Goal: Transaction & Acquisition: Purchase product/service

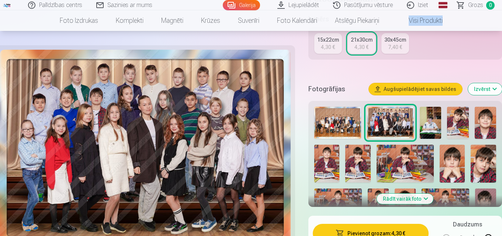
scroll to position [192, 0]
click at [335, 114] on img at bounding box center [337, 123] width 47 height 32
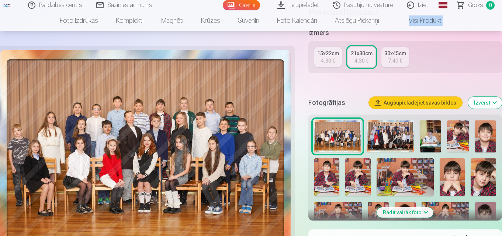
scroll to position [184, 0]
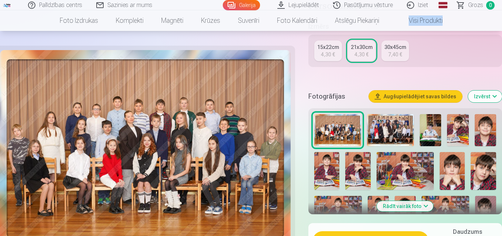
click at [382, 124] on img at bounding box center [390, 130] width 47 height 32
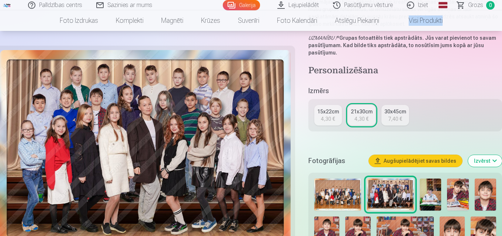
scroll to position [148, 0]
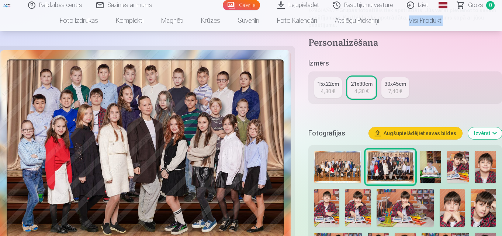
click at [339, 165] on img at bounding box center [337, 167] width 47 height 32
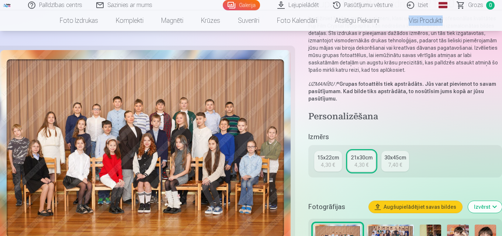
scroll to position [111, 0]
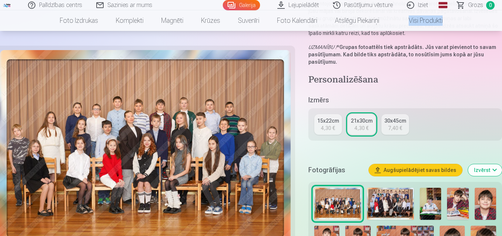
click at [379, 196] on img at bounding box center [390, 204] width 47 height 32
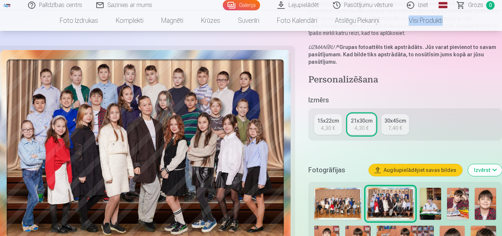
click at [348, 193] on img at bounding box center [337, 204] width 47 height 32
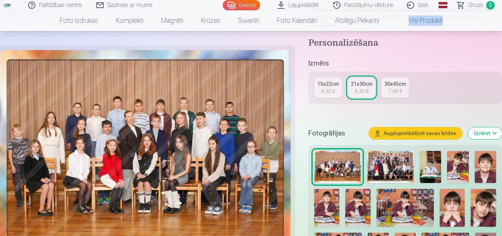
scroll to position [184, 0]
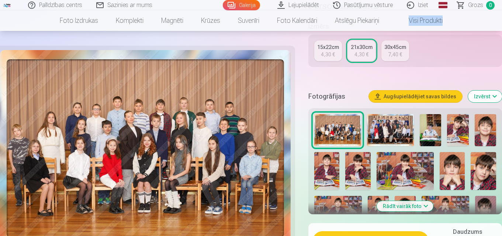
click at [244, 149] on img at bounding box center [145, 150] width 291 height 200
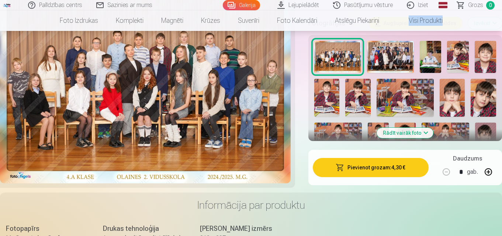
scroll to position [258, 0]
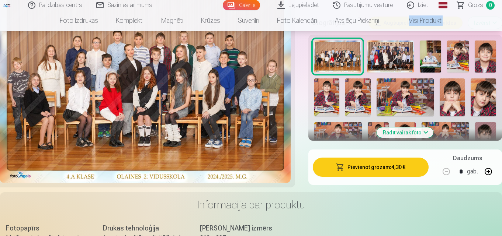
click at [350, 164] on button "Pievienot grozam : 4,30 €" at bounding box center [371, 167] width 116 height 19
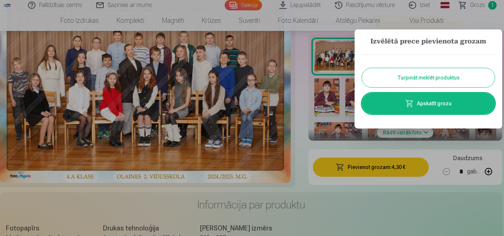
click at [404, 79] on button "Turpināt meklēt produktus" at bounding box center [428, 77] width 133 height 19
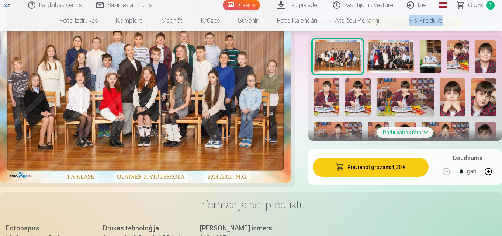
click at [429, 55] on img at bounding box center [430, 57] width 21 height 32
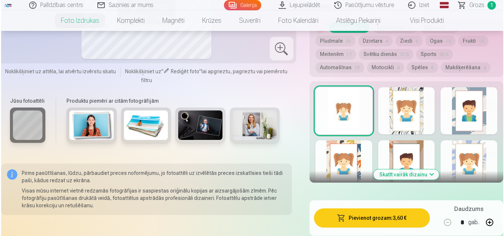
scroll to position [443, 0]
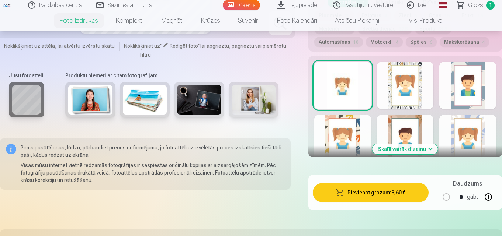
click at [354, 193] on button "Pievienot grozam : 3,60 €" at bounding box center [371, 192] width 116 height 19
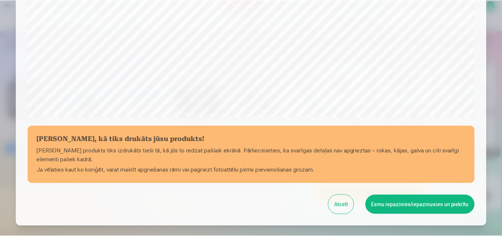
scroll to position [258, 0]
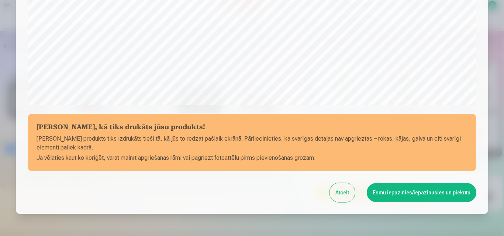
click at [415, 193] on button "Esmu iepazinies/iepazinusies un piekrītu" at bounding box center [422, 192] width 110 height 19
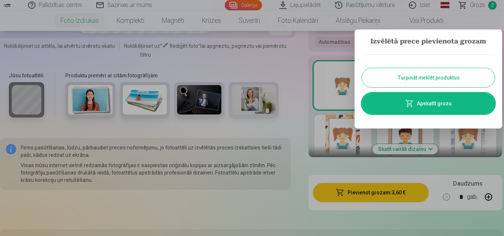
click at [412, 81] on button "Turpināt meklēt produktus" at bounding box center [428, 77] width 133 height 19
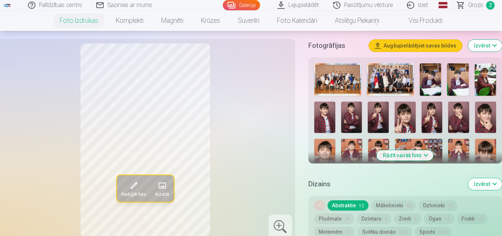
scroll to position [221, 0]
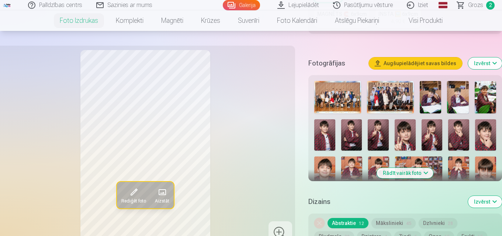
click at [412, 169] on button "Rādīt vairāk foto" at bounding box center [405, 173] width 56 height 10
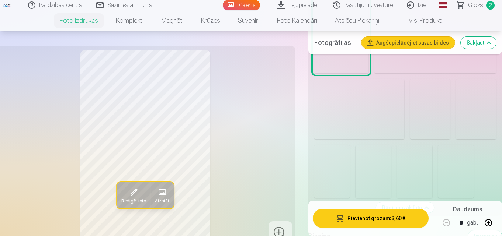
scroll to position [775, 0]
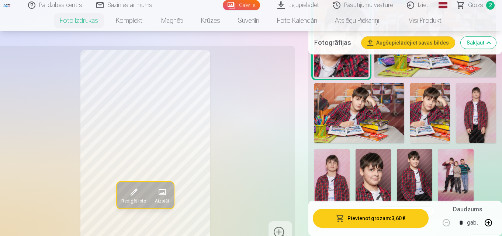
click at [483, 126] on img at bounding box center [476, 113] width 40 height 60
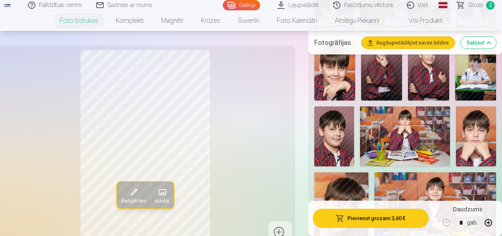
scroll to position [553, 0]
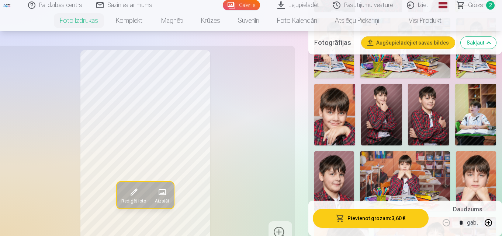
click at [343, 116] on img at bounding box center [334, 115] width 41 height 62
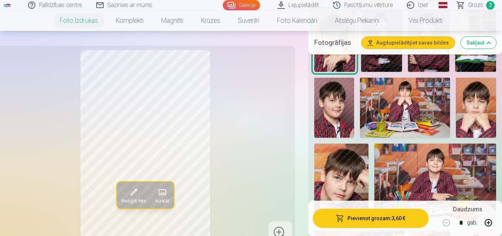
scroll to position [590, 0]
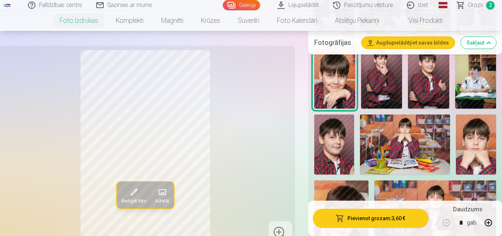
click at [383, 90] on img at bounding box center [381, 78] width 41 height 62
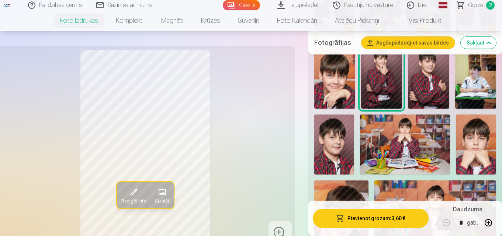
click at [430, 92] on img at bounding box center [428, 78] width 41 height 62
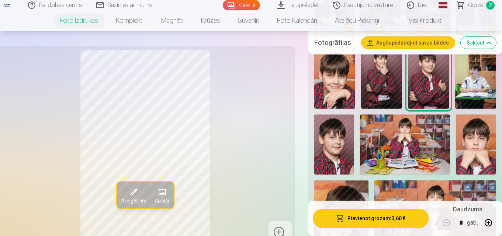
click at [473, 96] on img at bounding box center [475, 78] width 41 height 62
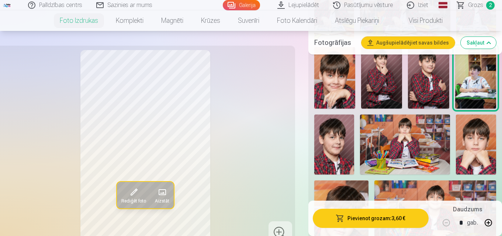
click at [475, 150] on img at bounding box center [476, 145] width 40 height 60
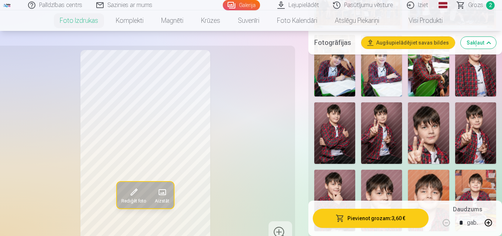
scroll to position [332, 0]
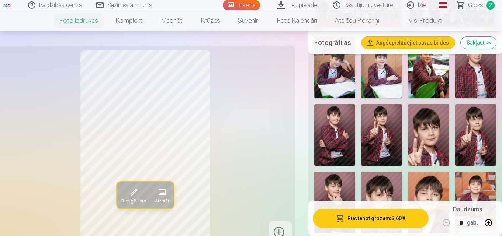
click at [390, 128] on img at bounding box center [381, 135] width 41 height 62
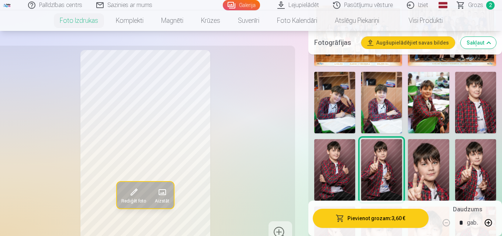
scroll to position [295, 0]
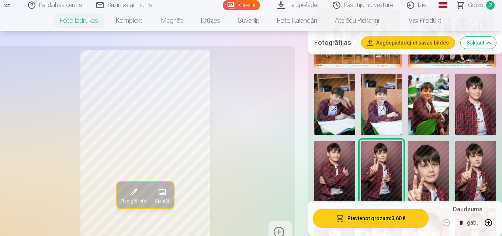
click at [480, 112] on img at bounding box center [475, 105] width 41 height 62
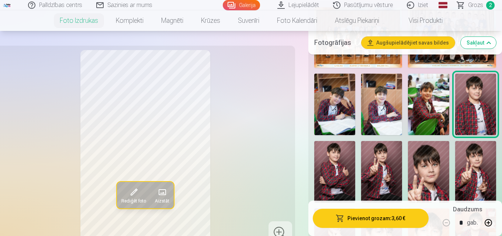
click at [436, 112] on img at bounding box center [428, 105] width 41 height 62
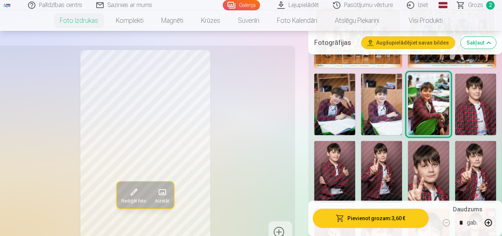
scroll to position [332, 0]
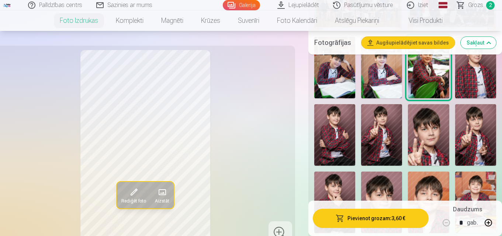
click at [391, 138] on img at bounding box center [381, 135] width 41 height 62
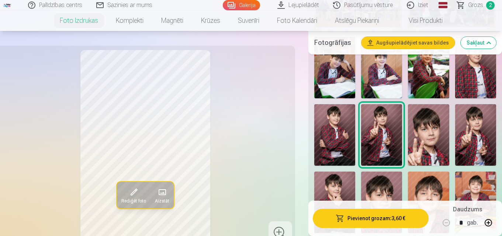
click at [342, 134] on img at bounding box center [334, 135] width 41 height 62
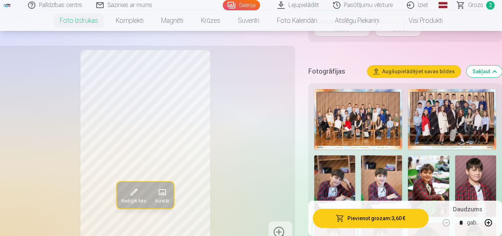
scroll to position [221, 0]
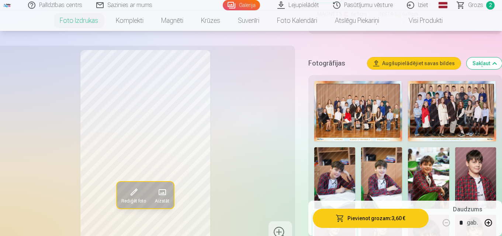
click at [338, 162] on img at bounding box center [334, 179] width 41 height 62
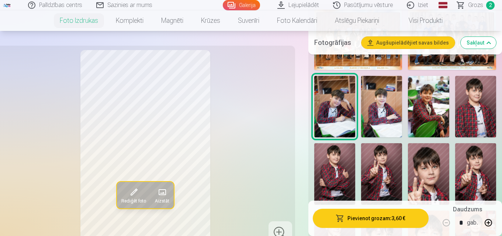
scroll to position [295, 0]
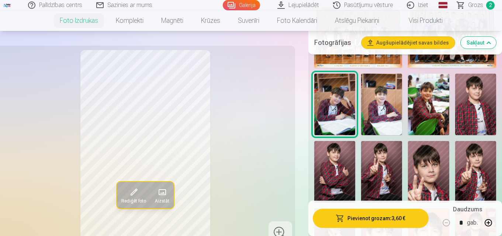
click at [390, 118] on img at bounding box center [381, 105] width 41 height 62
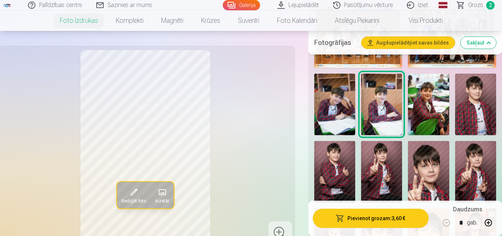
click at [422, 120] on img at bounding box center [428, 105] width 41 height 62
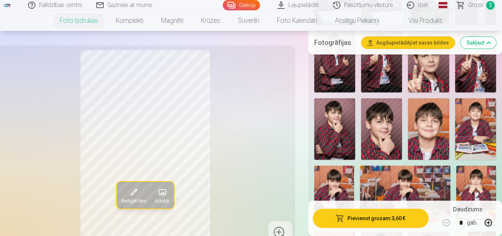
scroll to position [406, 0]
click at [446, 135] on img at bounding box center [428, 129] width 41 height 62
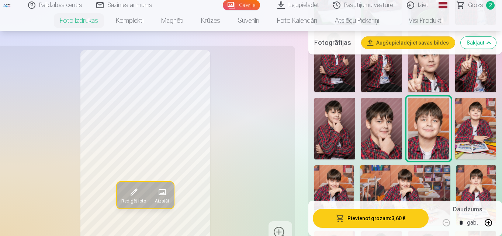
click at [474, 137] on img at bounding box center [475, 129] width 41 height 62
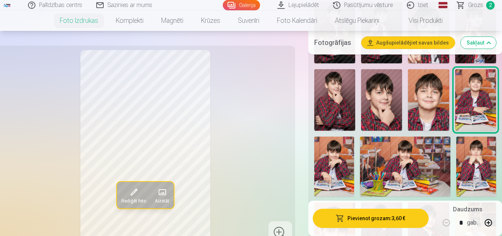
scroll to position [443, 0]
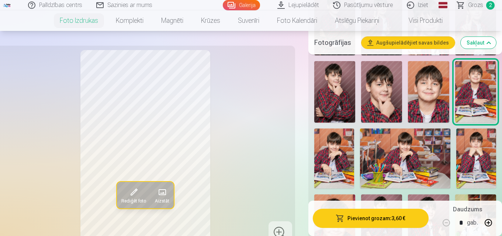
click at [341, 163] on img at bounding box center [334, 159] width 40 height 60
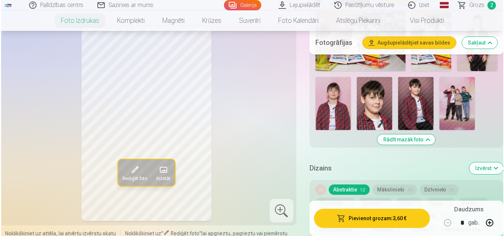
scroll to position [849, 0]
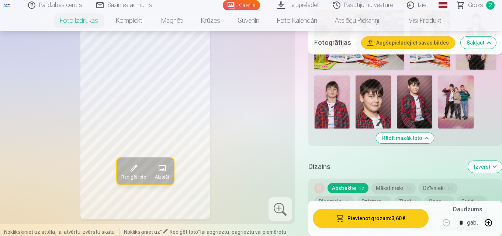
click at [455, 110] on img at bounding box center [455, 102] width 35 height 53
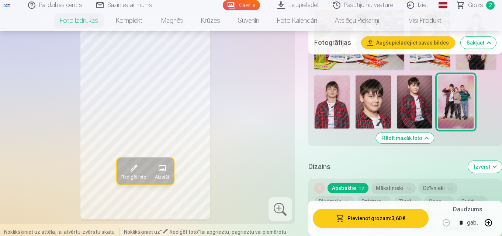
click at [360, 215] on button "Pievienot grozam : 3,60 €" at bounding box center [371, 218] width 116 height 19
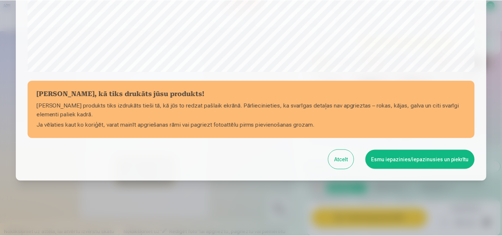
scroll to position [295, 0]
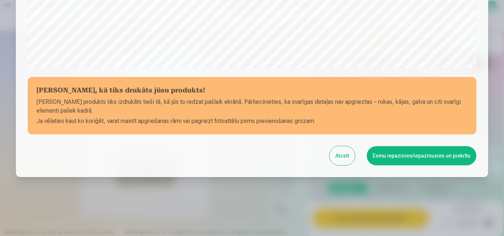
click at [394, 151] on button "Esmu iepazinies/iepazinusies un piekrītu" at bounding box center [422, 155] width 110 height 19
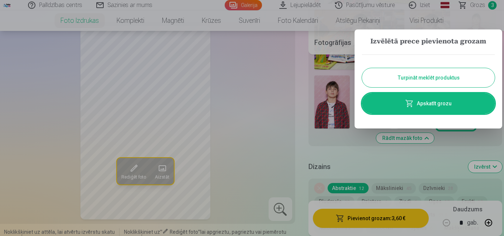
click at [415, 77] on button "Turpināt meklēt produktus" at bounding box center [428, 77] width 133 height 19
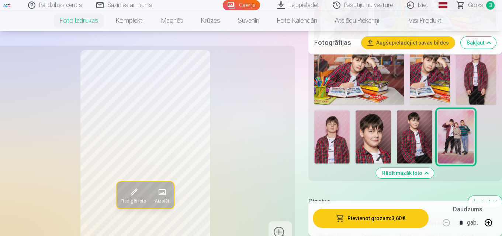
scroll to position [812, 0]
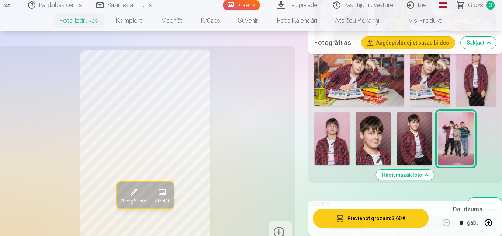
click at [414, 140] on img at bounding box center [414, 139] width 35 height 53
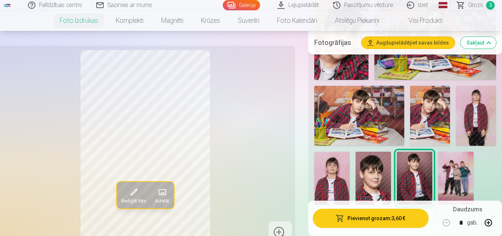
scroll to position [738, 0]
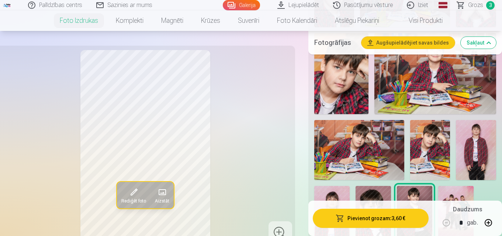
click at [432, 141] on img at bounding box center [430, 150] width 40 height 60
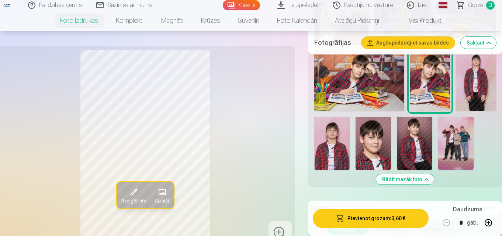
scroll to position [812, 0]
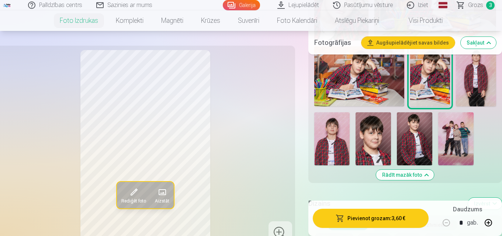
click at [449, 151] on img at bounding box center [455, 139] width 35 height 53
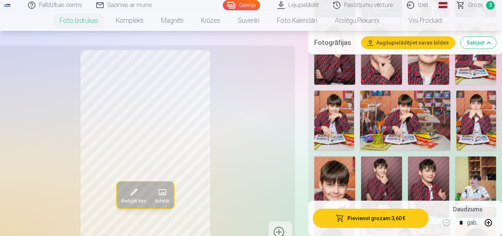
scroll to position [480, 0]
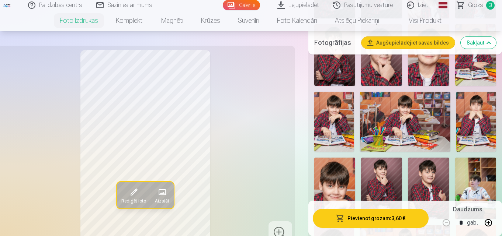
click at [475, 136] on img at bounding box center [476, 122] width 40 height 60
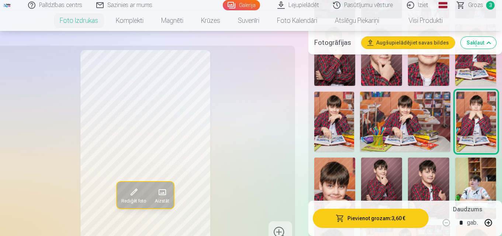
click at [344, 134] on img at bounding box center [334, 122] width 40 height 60
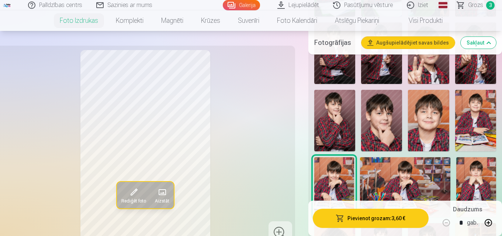
scroll to position [406, 0]
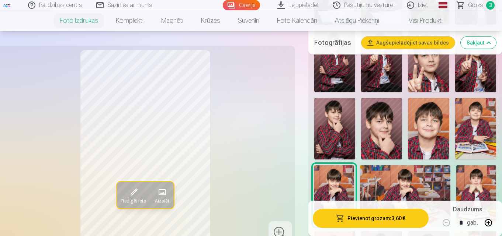
click at [461, 136] on img at bounding box center [475, 129] width 41 height 62
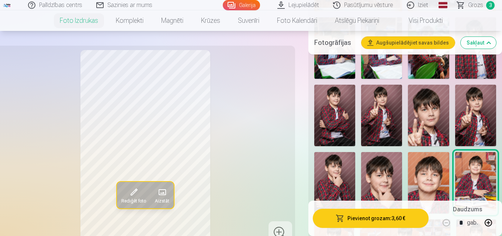
scroll to position [332, 0]
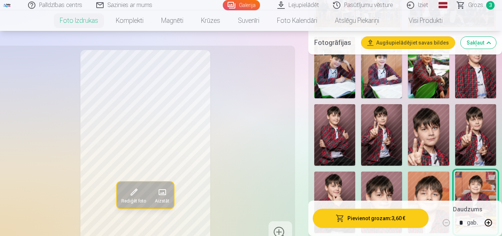
click at [386, 152] on img at bounding box center [381, 135] width 41 height 62
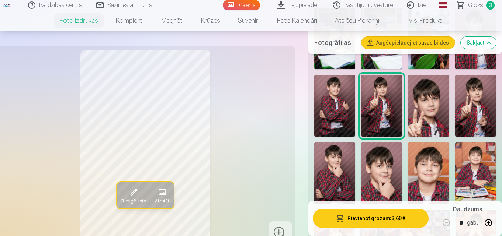
scroll to position [369, 0]
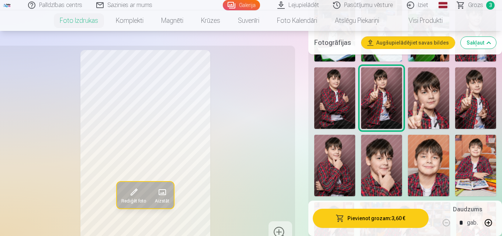
click at [479, 103] on img at bounding box center [475, 99] width 41 height 62
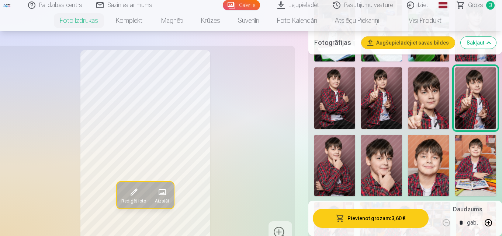
click at [376, 111] on img at bounding box center [381, 99] width 41 height 62
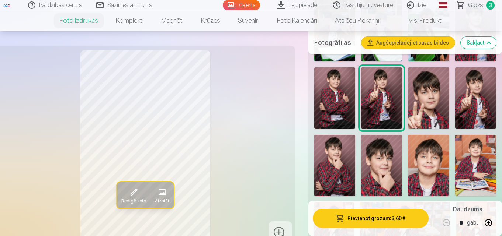
scroll to position [295, 0]
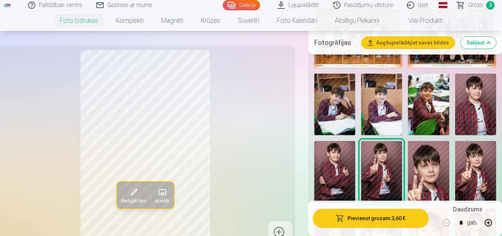
click at [348, 108] on img at bounding box center [334, 105] width 41 height 62
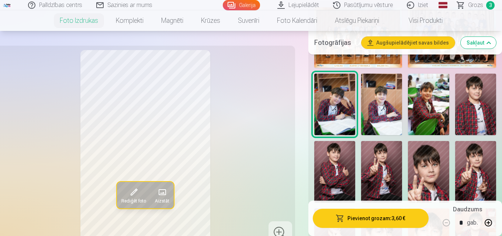
click at [384, 108] on img at bounding box center [381, 105] width 41 height 62
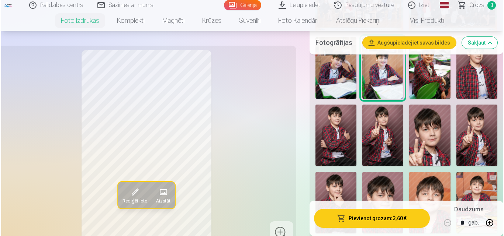
scroll to position [332, 0]
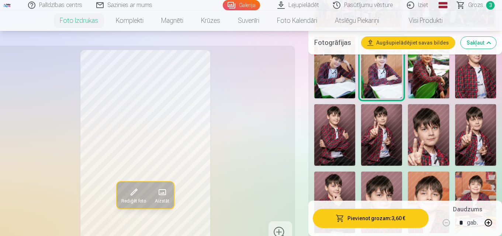
click at [471, 81] on img at bounding box center [475, 68] width 41 height 62
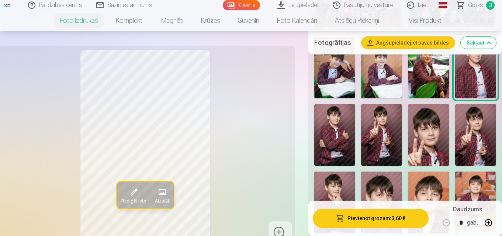
click at [335, 132] on img at bounding box center [334, 135] width 41 height 62
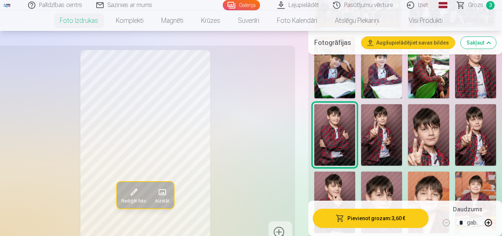
click at [384, 135] on img at bounding box center [381, 135] width 41 height 62
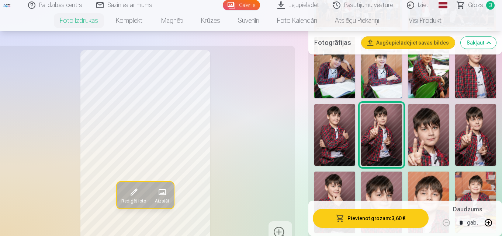
click at [364, 217] on button "Pievienot grozam : 3,60 €" at bounding box center [371, 218] width 116 height 19
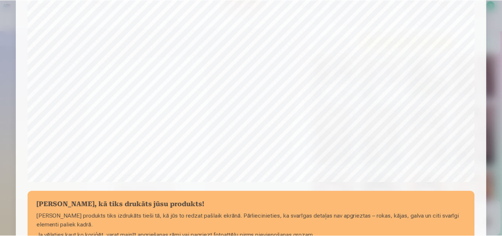
scroll to position [295, 0]
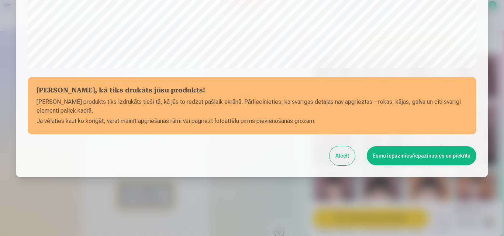
drag, startPoint x: 410, startPoint y: 152, endPoint x: 406, endPoint y: 156, distance: 6.0
click at [410, 153] on button "Esmu iepazinies/iepazinusies un piekrītu" at bounding box center [422, 155] width 110 height 19
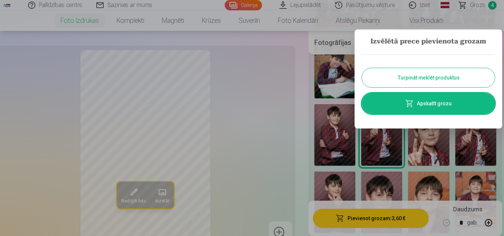
click at [415, 75] on button "Turpināt meklēt produktus" at bounding box center [428, 77] width 133 height 19
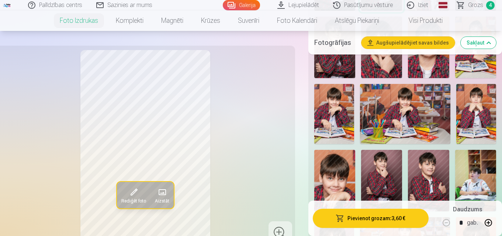
scroll to position [480, 0]
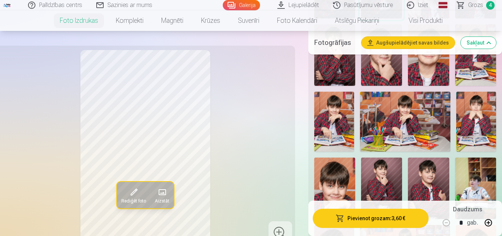
click at [377, 128] on img at bounding box center [405, 122] width 90 height 60
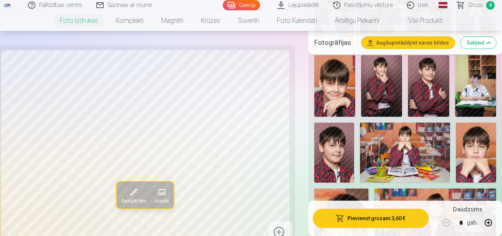
scroll to position [590, 0]
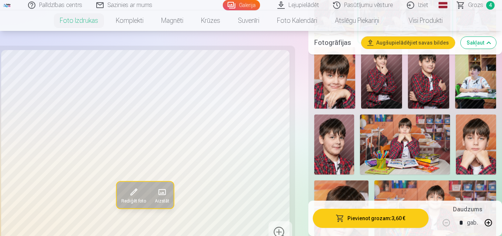
click at [413, 145] on img at bounding box center [405, 145] width 90 height 60
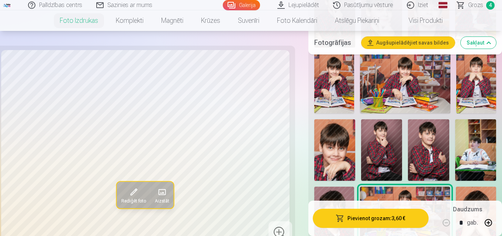
scroll to position [516, 0]
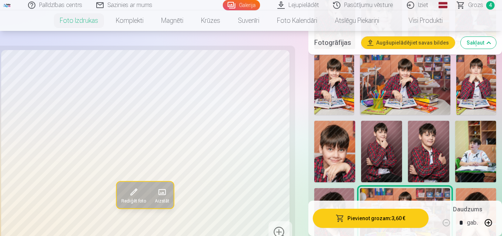
click at [425, 96] on img at bounding box center [405, 85] width 90 height 60
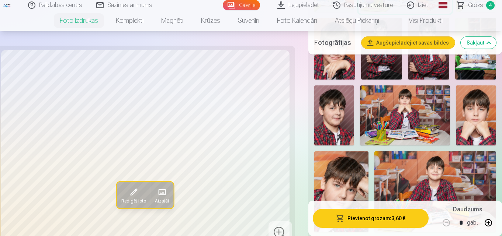
scroll to position [664, 0]
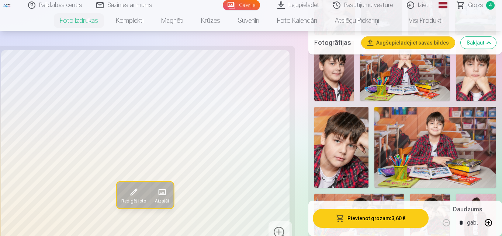
click at [430, 144] on img at bounding box center [435, 147] width 122 height 81
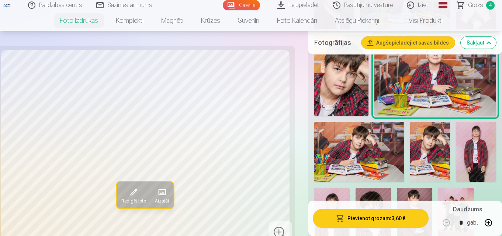
scroll to position [738, 0]
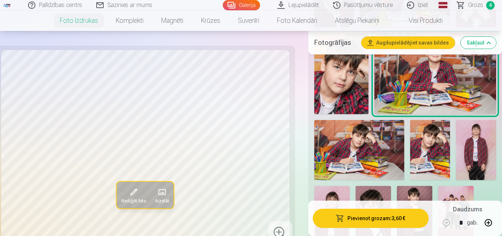
click at [391, 144] on img at bounding box center [359, 150] width 90 height 60
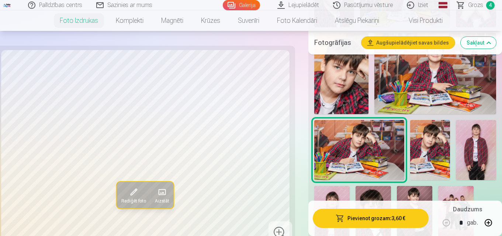
click at [413, 99] on img at bounding box center [435, 73] width 122 height 81
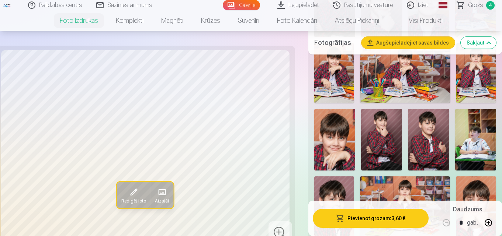
scroll to position [516, 0]
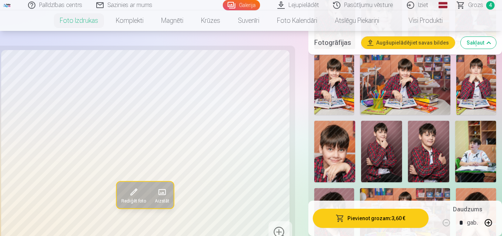
click at [396, 97] on img at bounding box center [405, 85] width 90 height 60
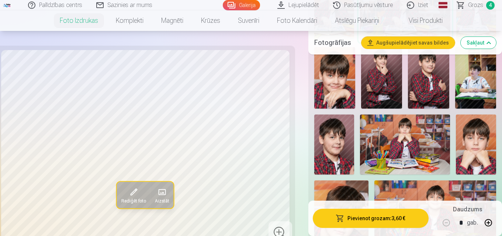
click at [402, 138] on img at bounding box center [405, 145] width 90 height 60
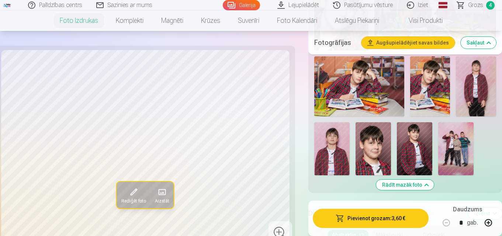
scroll to position [701, 0]
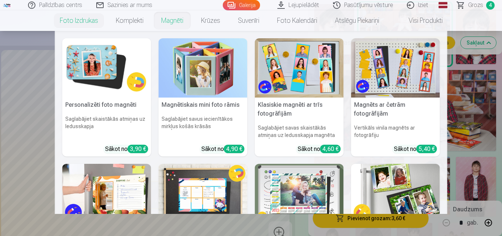
click at [167, 21] on link "Magnēti" at bounding box center [172, 20] width 40 height 21
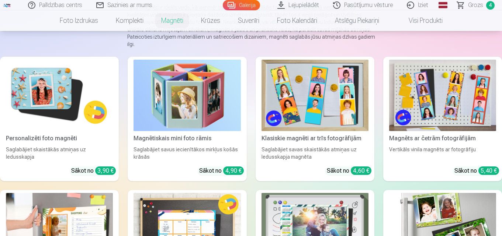
scroll to position [74, 0]
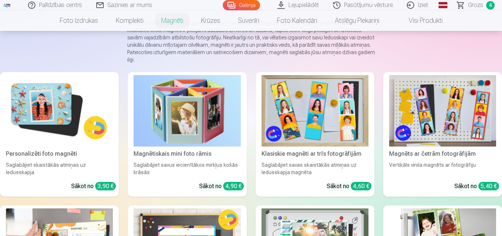
click at [73, 117] on img at bounding box center [59, 111] width 107 height 72
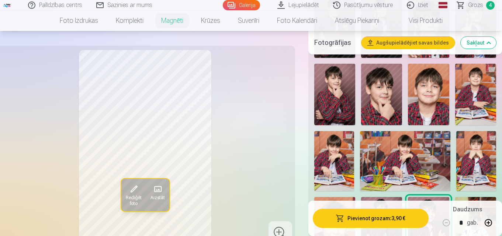
scroll to position [443, 0]
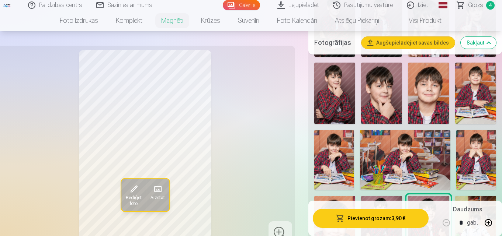
click at [410, 152] on img at bounding box center [405, 160] width 90 height 60
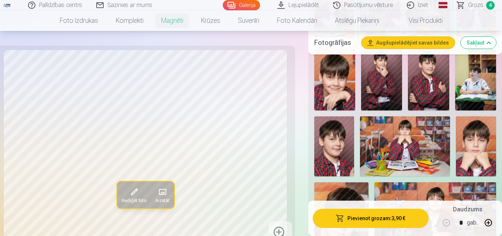
scroll to position [590, 0]
click at [401, 149] on img at bounding box center [405, 146] width 90 height 60
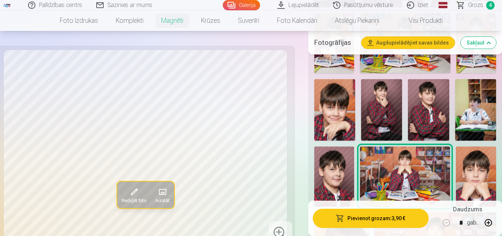
scroll to position [516, 0]
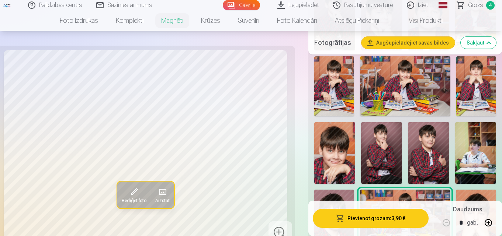
click at [379, 83] on img at bounding box center [405, 86] width 90 height 60
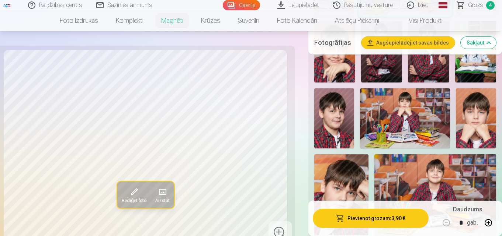
scroll to position [664, 0]
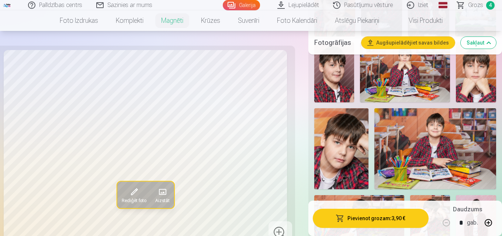
click at [405, 143] on img at bounding box center [435, 148] width 122 height 81
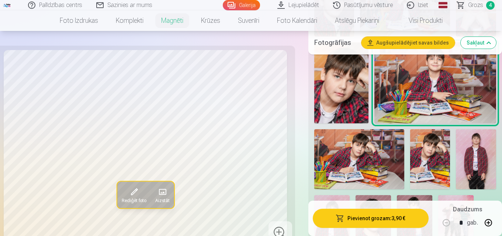
scroll to position [738, 0]
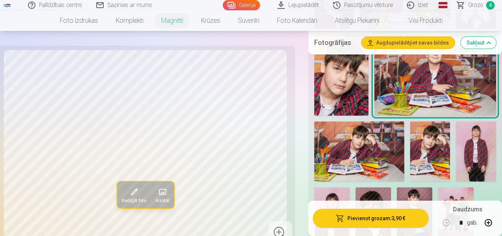
click at [376, 143] on img at bounding box center [359, 152] width 90 height 60
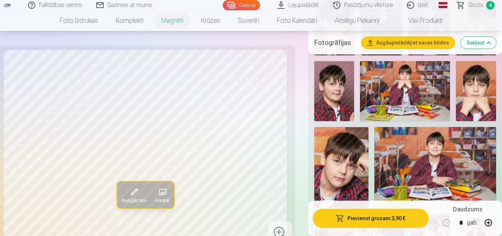
scroll to position [590, 0]
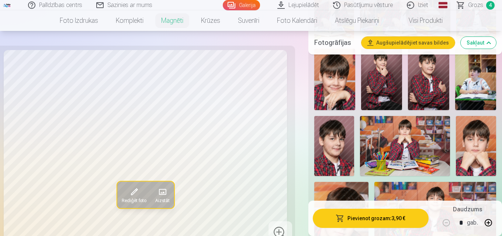
click at [401, 126] on img at bounding box center [405, 146] width 90 height 60
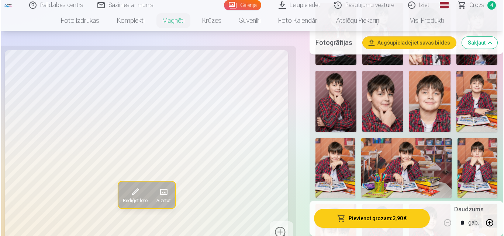
scroll to position [443, 0]
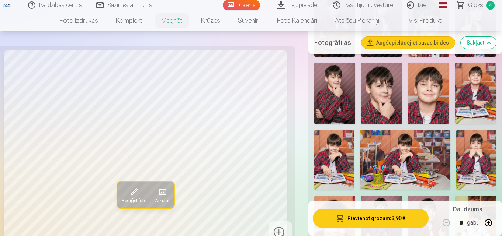
click at [372, 215] on button "Pievienot grozam : 3,90 €" at bounding box center [371, 218] width 116 height 19
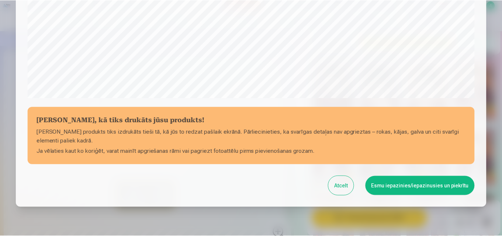
scroll to position [295, 0]
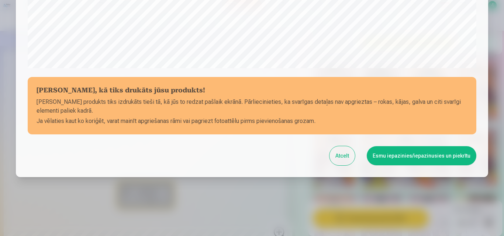
click at [411, 158] on button "Esmu iepazinies/iepazinusies un piekrītu" at bounding box center [422, 155] width 110 height 19
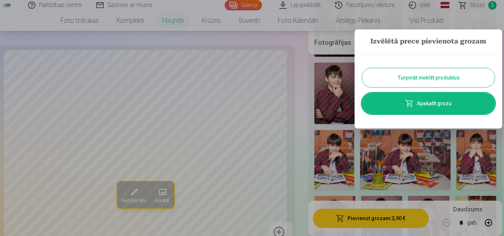
click at [427, 74] on button "Turpināt meklēt produktus" at bounding box center [428, 77] width 133 height 19
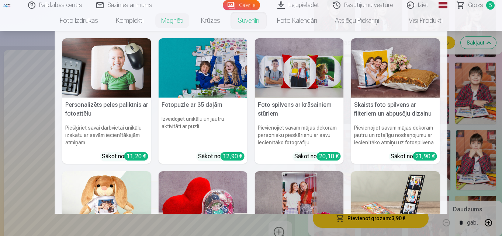
click at [243, 18] on link "Suvenīri" at bounding box center [248, 20] width 39 height 21
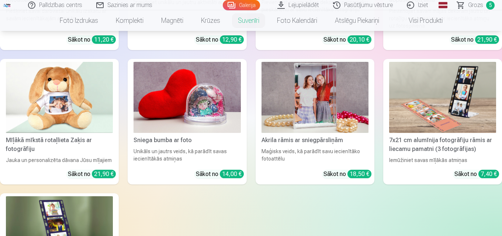
scroll to position [184, 0]
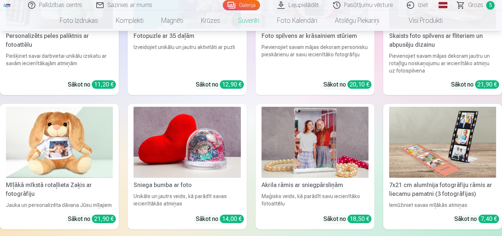
click at [204, 96] on div "Personalizēts peles paliktnis ar fotoattēlu Piešķiriet savai darbvietai unikālu…" at bounding box center [251, 159] width 502 height 411
click at [200, 134] on img at bounding box center [187, 143] width 107 height 72
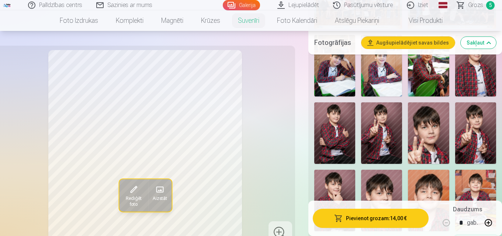
scroll to position [295, 0]
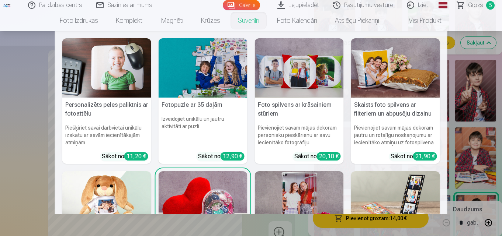
click at [245, 17] on link "Suvenīri" at bounding box center [248, 20] width 39 height 21
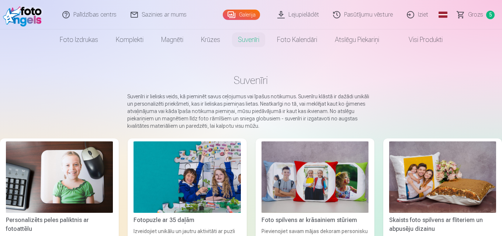
click at [416, 42] on link "Visi produkti" at bounding box center [419, 40] width 63 height 21
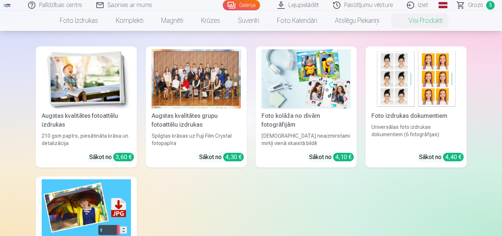
scroll to position [37, 0]
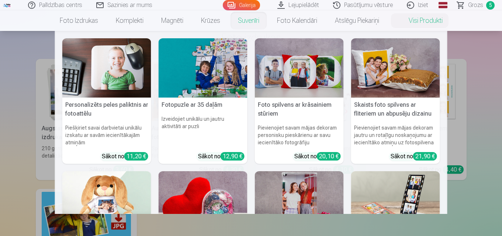
click at [253, 22] on link "Suvenīri" at bounding box center [248, 20] width 39 height 21
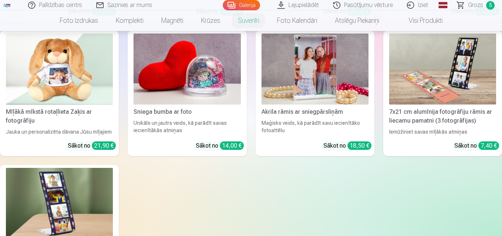
scroll to position [258, 0]
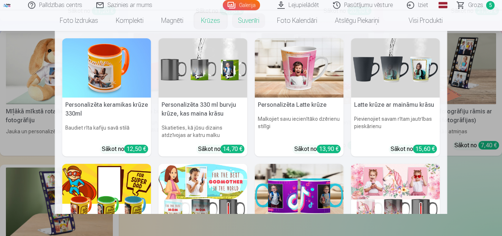
click at [207, 24] on link "Krūzes" at bounding box center [210, 20] width 37 height 21
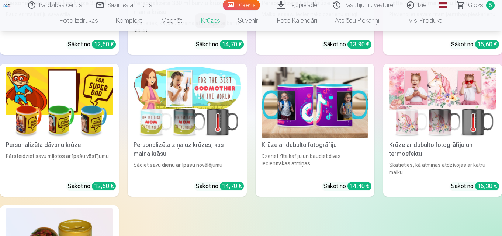
scroll to position [221, 0]
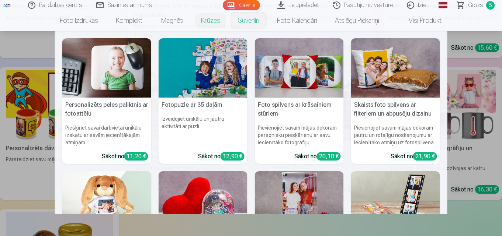
click at [255, 21] on link "Suvenīri" at bounding box center [248, 20] width 39 height 21
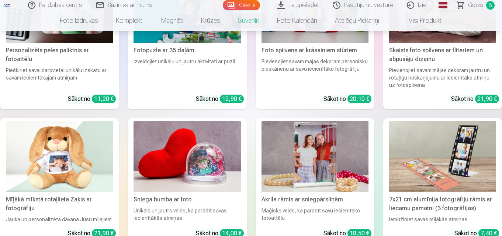
scroll to position [184, 0]
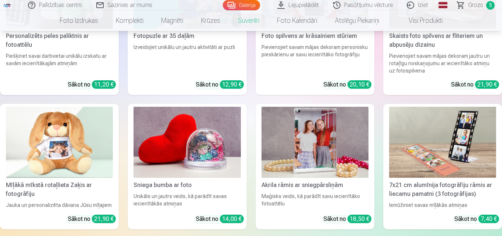
click at [228, 145] on img at bounding box center [187, 143] width 107 height 72
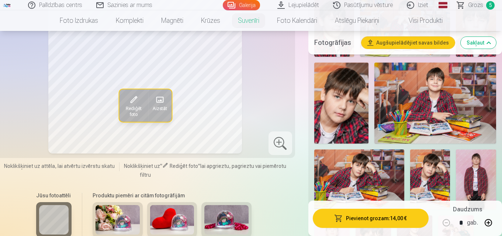
scroll to position [664, 0]
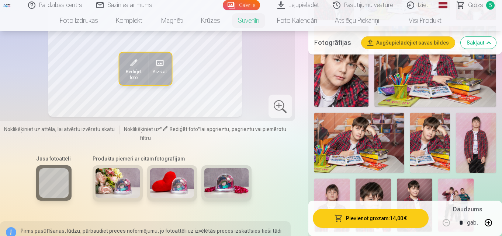
click at [459, 162] on img at bounding box center [476, 143] width 40 height 60
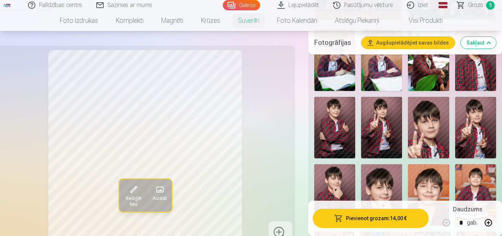
scroll to position [221, 0]
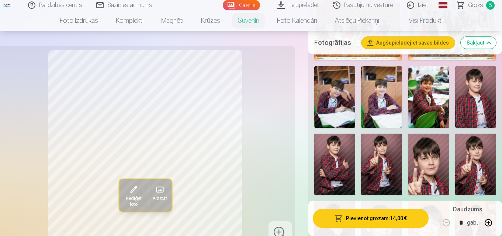
click at [422, 104] on img at bounding box center [428, 97] width 41 height 62
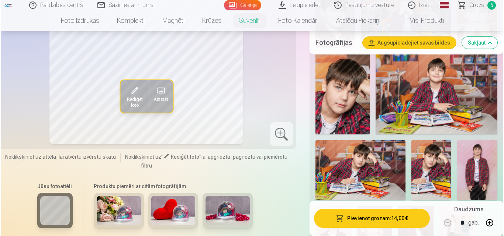
scroll to position [627, 0]
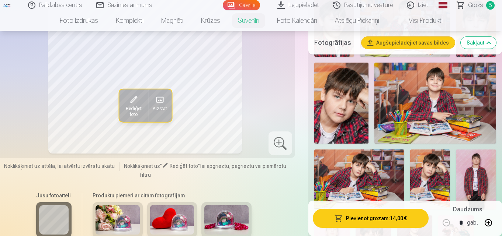
click at [346, 217] on button "Pievienot grozam : 14,00 €" at bounding box center [371, 218] width 116 height 19
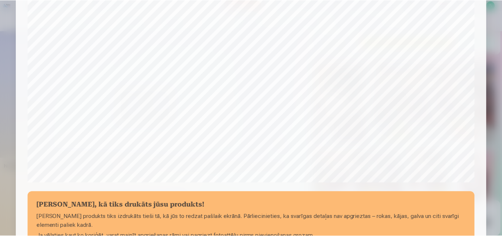
scroll to position [221, 0]
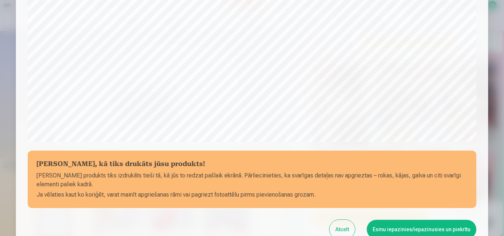
click at [390, 225] on button "Esmu iepazinies/iepazinusies un piekrītu" at bounding box center [422, 229] width 110 height 19
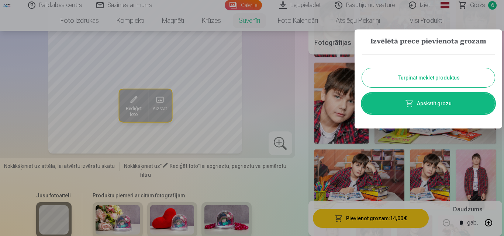
click at [382, 66] on div "Turpināt meklēt produktus Apskatīt grozu" at bounding box center [428, 84] width 133 height 74
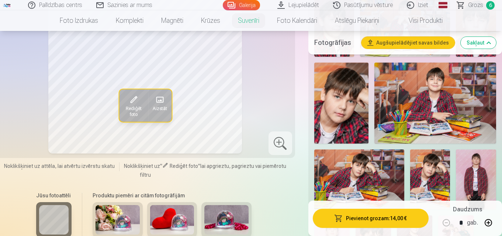
click at [395, 72] on img at bounding box center [435, 103] width 122 height 81
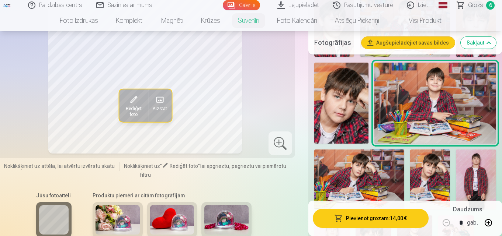
click at [471, 5] on span "Grozs" at bounding box center [475, 5] width 15 height 9
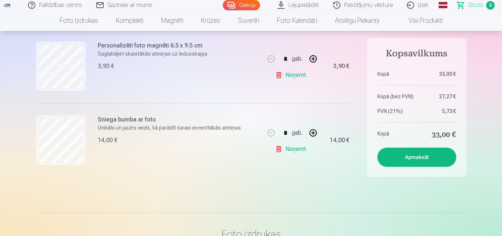
scroll to position [443, 0]
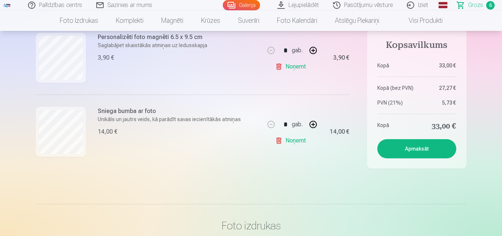
click at [138, 111] on h6 "Sniega bumba ar foto" at bounding box center [169, 111] width 143 height 9
click at [281, 142] on link "Noņemt" at bounding box center [292, 141] width 34 height 15
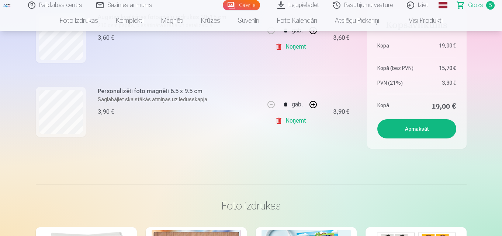
scroll to position [413, 0]
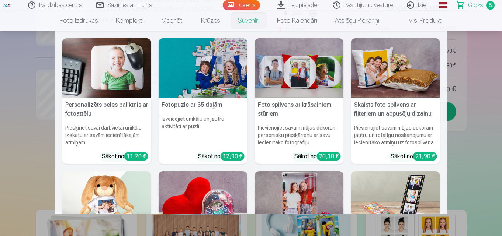
click at [248, 15] on link "Suvenīri" at bounding box center [248, 20] width 39 height 21
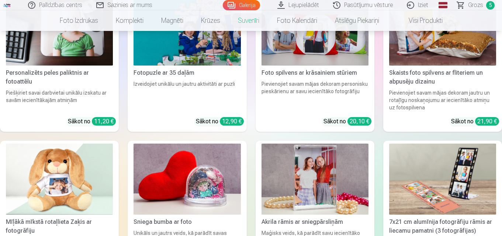
scroll to position [221, 0]
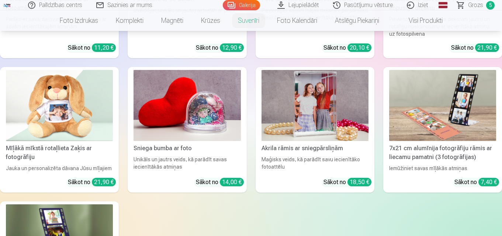
click at [196, 105] on img at bounding box center [187, 106] width 107 height 72
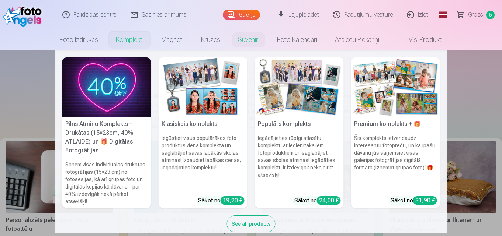
click at [417, 199] on div "31,90 €" at bounding box center [425, 201] width 24 height 8
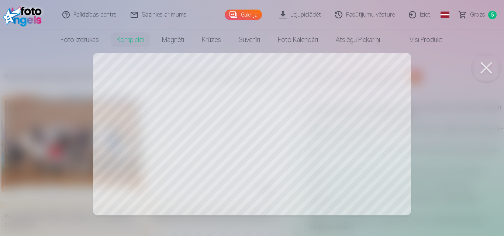
click at [481, 65] on button at bounding box center [486, 68] width 30 height 30
click at [225, 159] on div at bounding box center [252, 118] width 504 height 236
drag, startPoint x: 487, startPoint y: 66, endPoint x: 397, endPoint y: 83, distance: 91.5
click at [487, 66] on button at bounding box center [486, 68] width 30 height 30
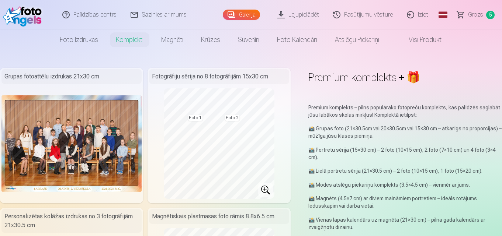
click at [88, 119] on img at bounding box center [71, 144] width 140 height 97
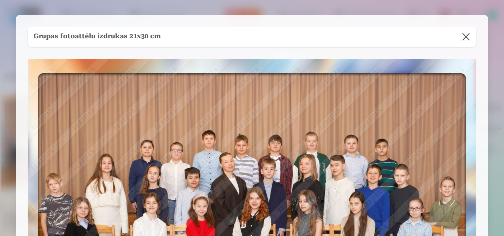
click at [464, 36] on button at bounding box center [466, 37] width 21 height 21
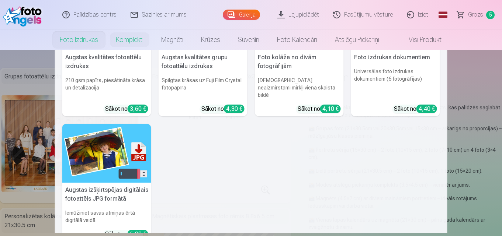
scroll to position [74, 0]
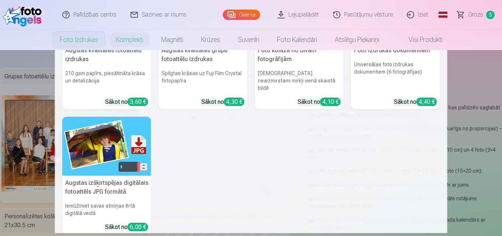
click at [34, 68] on nav "Augstas kvalitātes fotoattēlu izdrukas 210 gsm papīrs, piesātināta krāsa un det…" at bounding box center [251, 141] width 502 height 183
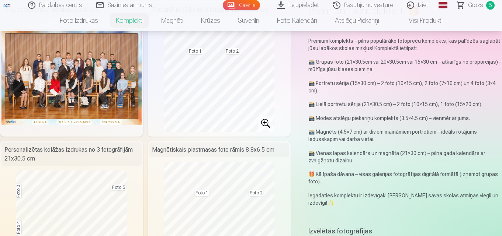
scroll to position [111, 0]
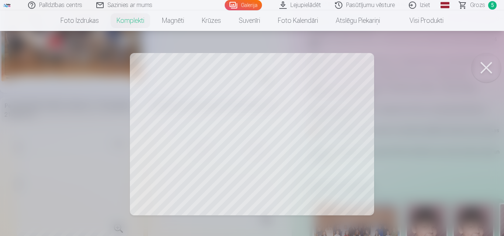
click at [223, 145] on div at bounding box center [252, 118] width 504 height 236
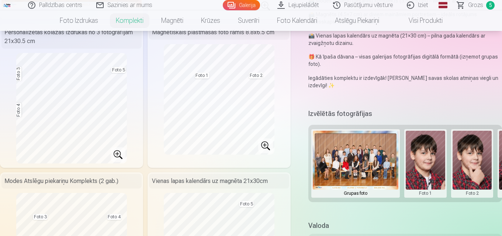
scroll to position [258, 0]
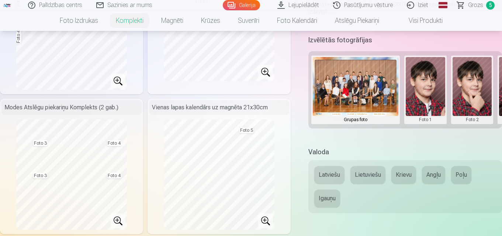
click at [351, 96] on button at bounding box center [356, 90] width 86 height 66
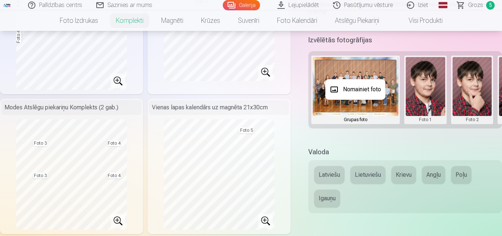
click at [354, 89] on button "Nomainiet foto" at bounding box center [355, 89] width 60 height 21
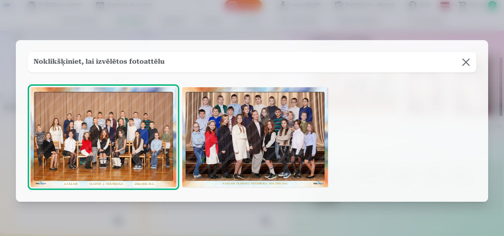
click at [263, 133] on img at bounding box center [255, 137] width 146 height 100
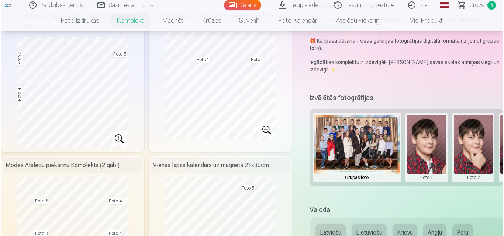
scroll to position [221, 0]
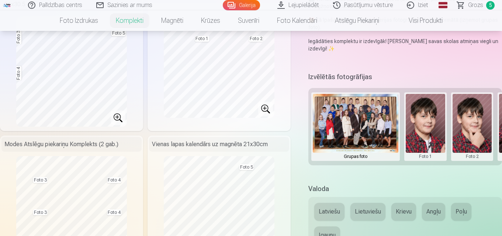
click at [427, 136] on button at bounding box center [425, 127] width 39 height 66
click at [426, 124] on button "Nomainiet foto" at bounding box center [425, 126] width 60 height 21
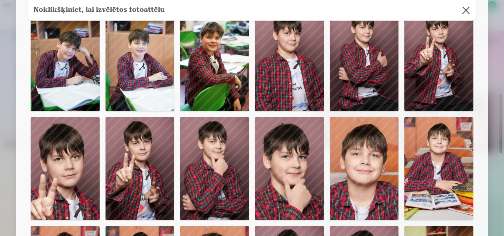
scroll to position [0, 0]
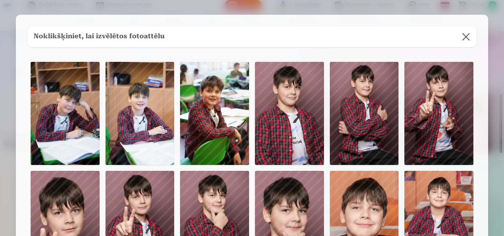
click at [218, 106] on img at bounding box center [214, 113] width 69 height 103
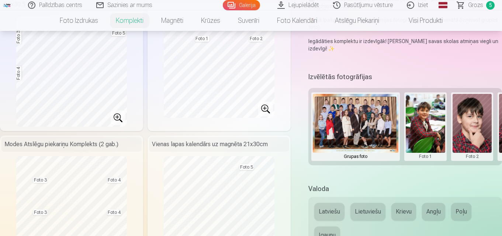
click at [479, 137] on button at bounding box center [472, 127] width 39 height 66
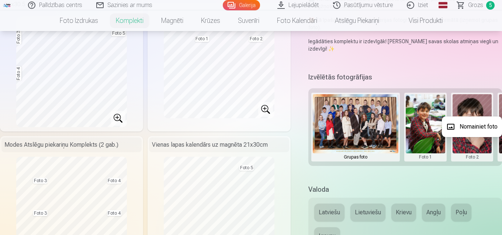
click at [475, 130] on button "Nomainiet foto" at bounding box center [472, 126] width 60 height 21
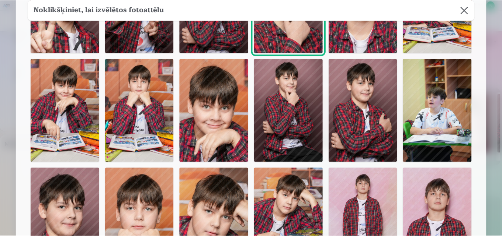
scroll to position [258, 0]
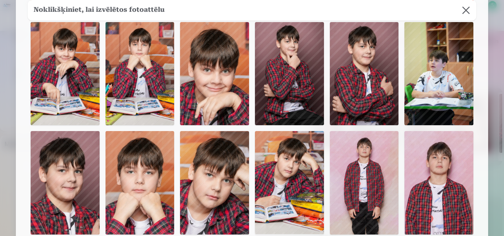
click at [148, 87] on img at bounding box center [140, 73] width 69 height 103
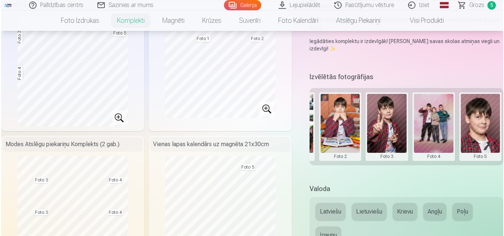
scroll to position [0, 134]
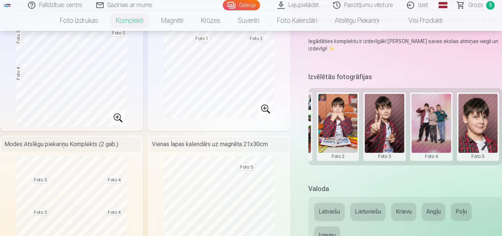
click at [475, 136] on button at bounding box center [478, 127] width 39 height 66
click at [469, 124] on button "Nomainiet foto" at bounding box center [470, 126] width 60 height 21
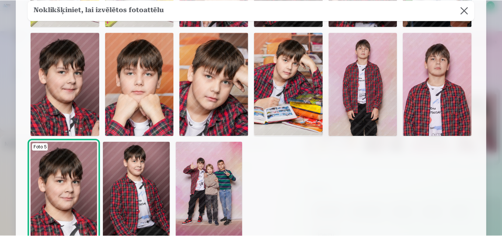
scroll to position [369, 0]
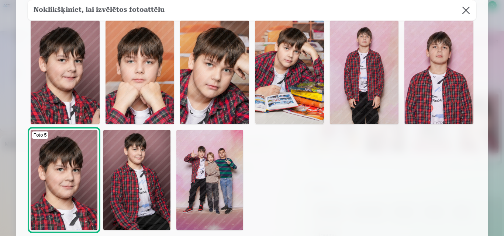
click at [235, 107] on img at bounding box center [214, 72] width 69 height 103
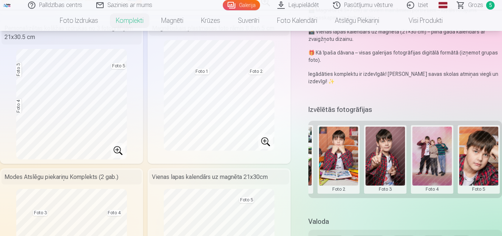
scroll to position [184, 0]
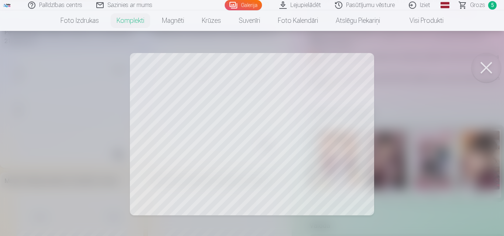
click at [484, 62] on button at bounding box center [486, 68] width 30 height 30
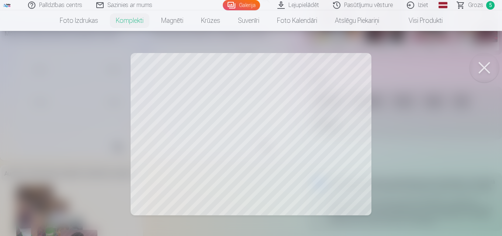
scroll to position [0, 134]
drag, startPoint x: 493, startPoint y: 66, endPoint x: 484, endPoint y: 67, distance: 8.9
click at [492, 66] on button at bounding box center [486, 68] width 30 height 30
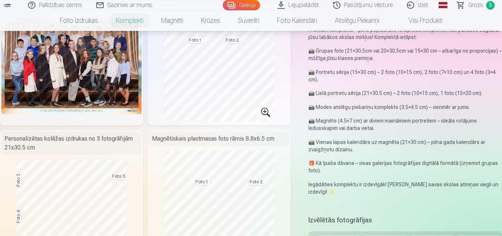
scroll to position [0, 0]
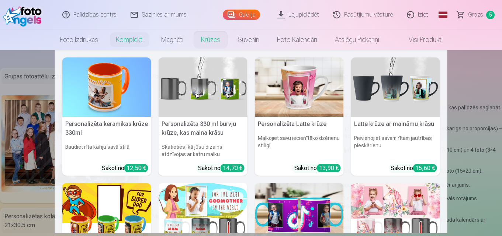
click at [203, 39] on link "Krūzes" at bounding box center [210, 40] width 37 height 21
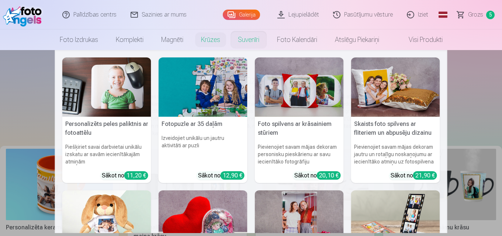
click at [246, 41] on link "Suvenīri" at bounding box center [248, 40] width 39 height 21
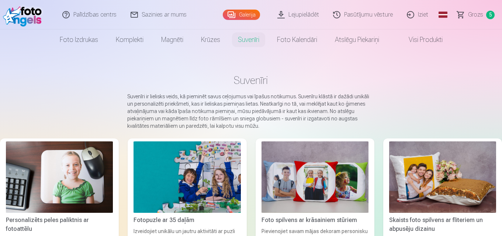
click at [247, 38] on link "Suvenīri" at bounding box center [248, 40] width 39 height 21
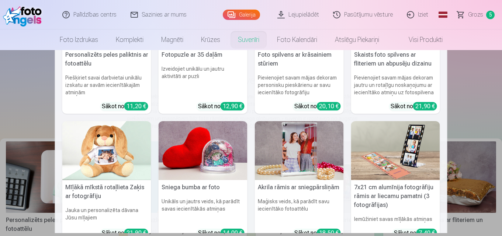
scroll to position [74, 0]
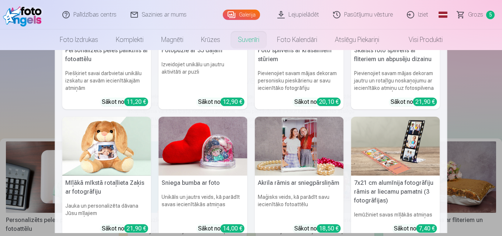
click at [187, 183] on h5 "Sniega bumba ar foto" at bounding box center [203, 183] width 89 height 15
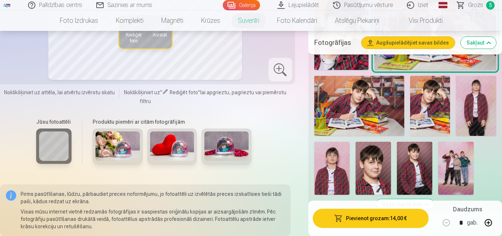
scroll to position [775, 0]
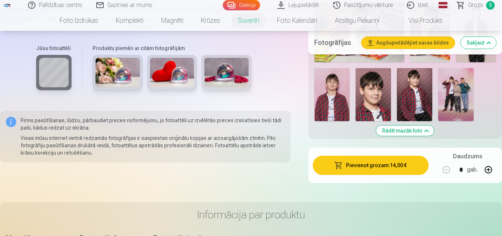
click at [121, 71] on img at bounding box center [118, 73] width 44 height 30
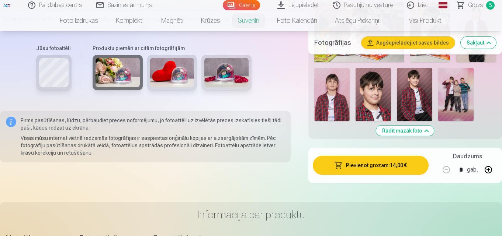
click at [171, 68] on img at bounding box center [172, 73] width 44 height 30
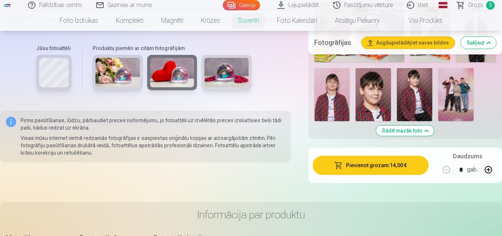
click at [220, 76] on img at bounding box center [226, 73] width 44 height 30
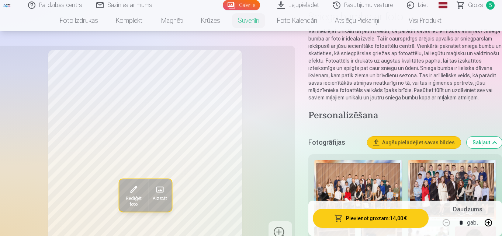
scroll to position [74, 0]
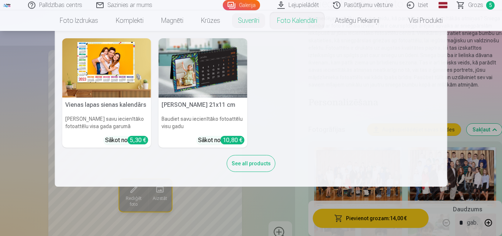
click at [293, 24] on link "Foto kalendāri" at bounding box center [297, 20] width 58 height 21
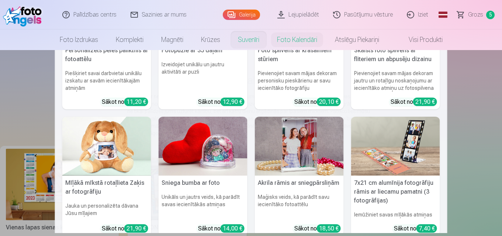
click at [246, 36] on link "Suvenīri" at bounding box center [248, 40] width 39 height 21
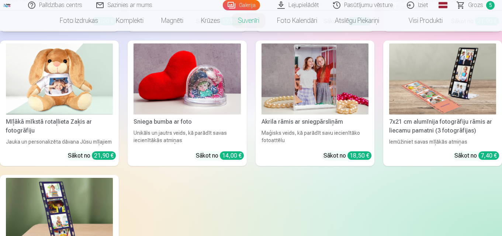
scroll to position [258, 0]
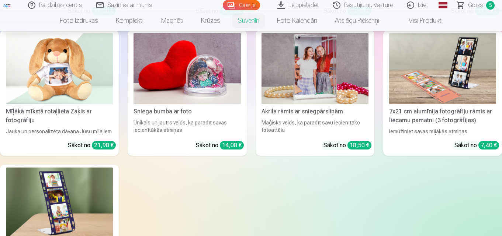
click at [203, 102] on img at bounding box center [187, 69] width 107 height 72
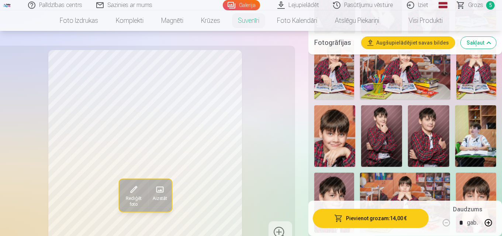
scroll to position [443, 0]
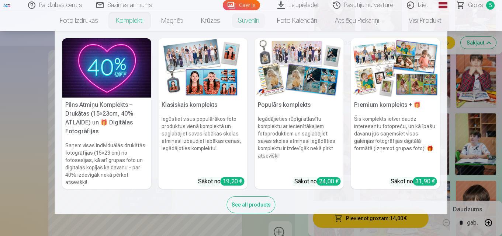
click at [118, 18] on link "Komplekti" at bounding box center [129, 20] width 45 height 21
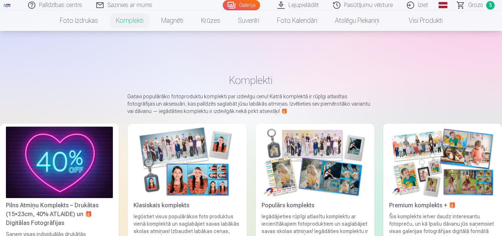
scroll to position [74, 0]
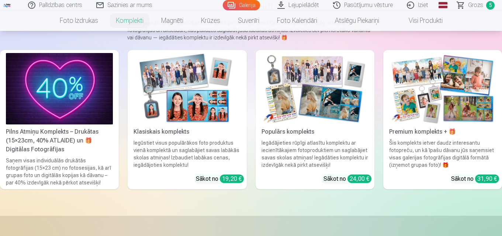
click at [49, 119] on img at bounding box center [59, 89] width 107 height 72
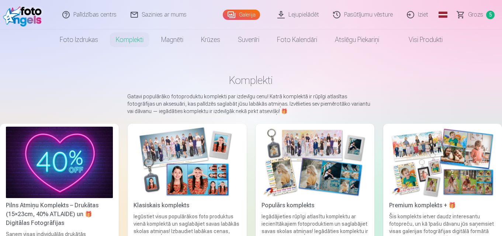
click at [483, 11] on link "Grozs 5" at bounding box center [476, 15] width 52 height 30
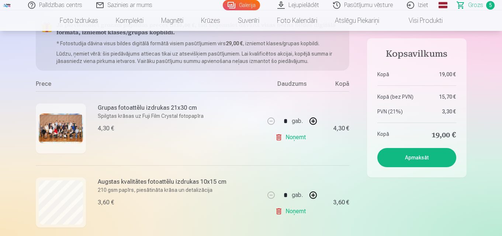
scroll to position [111, 0]
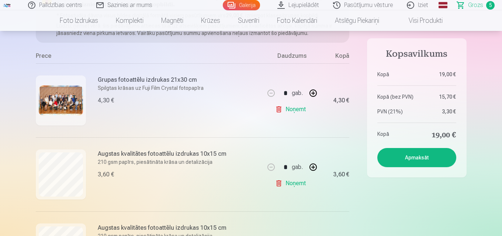
click at [286, 109] on link "Noņemt" at bounding box center [292, 109] width 34 height 15
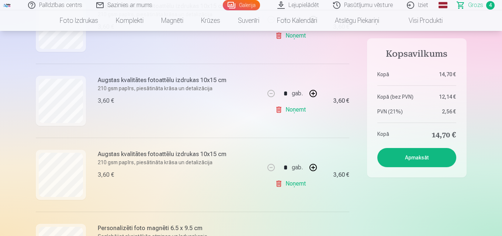
scroll to position [221, 0]
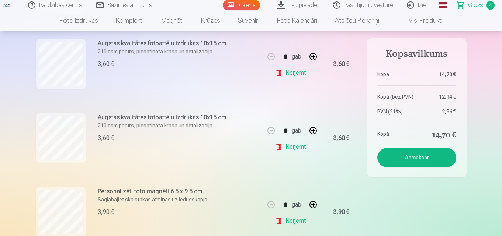
click at [296, 146] on link "Noņemt" at bounding box center [292, 147] width 34 height 15
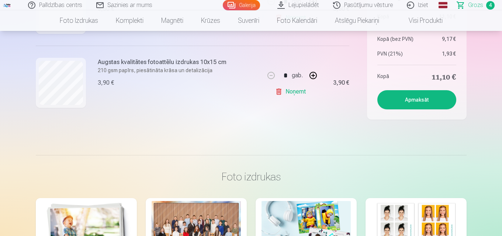
scroll to position [295, 0]
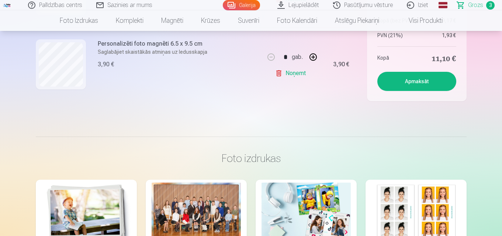
click at [290, 74] on link "Noņemt" at bounding box center [292, 73] width 34 height 15
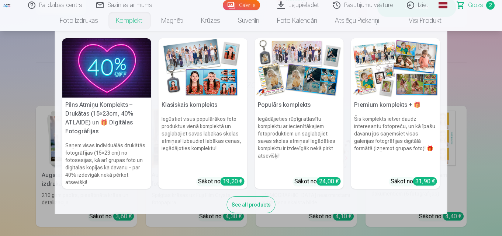
click at [136, 23] on link "Komplekti" at bounding box center [129, 20] width 45 height 21
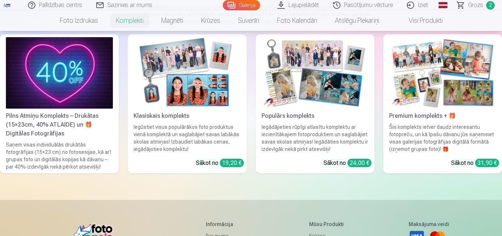
scroll to position [111, 0]
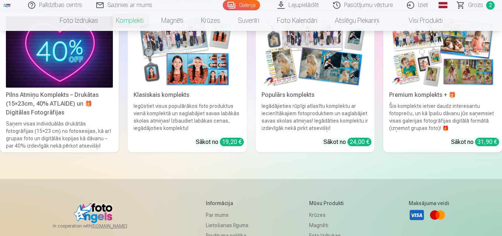
click at [401, 97] on div "Premium komplekts + 🎁" at bounding box center [442, 95] width 113 height 9
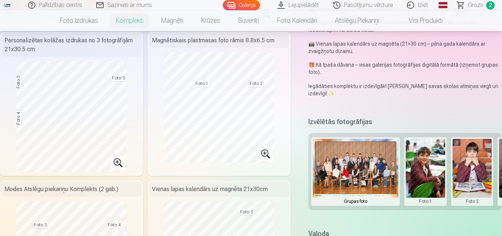
scroll to position [184, 0]
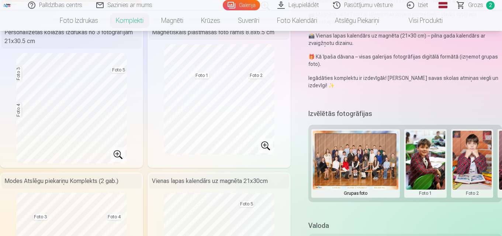
click at [349, 161] on button at bounding box center [356, 164] width 86 height 66
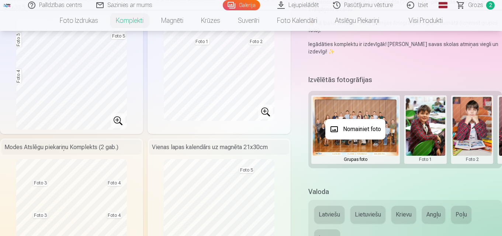
scroll to position [221, 0]
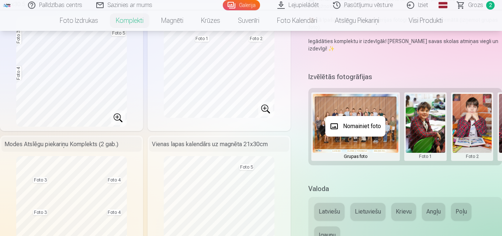
click at [359, 134] on button "Nomainiet foto" at bounding box center [355, 126] width 60 height 21
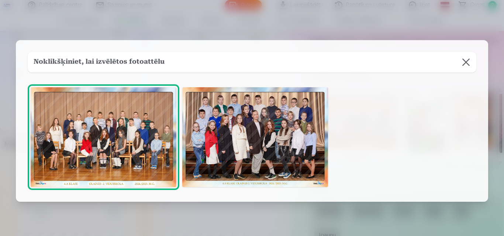
click at [300, 113] on img at bounding box center [255, 137] width 146 height 100
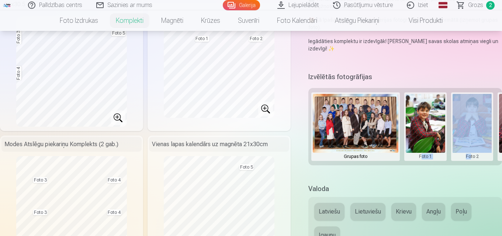
drag, startPoint x: 421, startPoint y: 163, endPoint x: 470, endPoint y: 160, distance: 49.5
click at [470, 160] on div "Grupas foto Foto 1 Foto 2 Foto 3 Foto 4 Foto 5" at bounding box center [405, 126] width 194 height 77
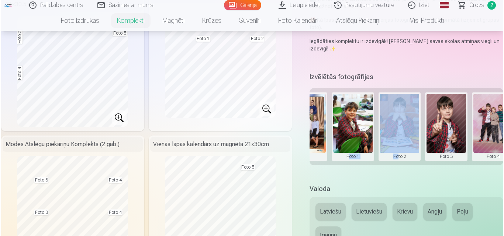
scroll to position [0, 119]
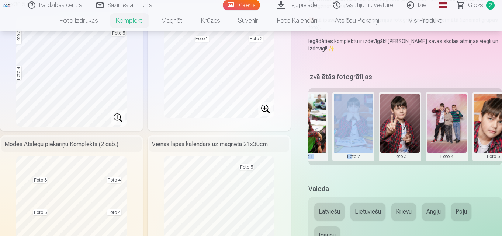
click at [450, 142] on button at bounding box center [446, 127] width 39 height 66
click at [447, 127] on button "Nomainiet foto" at bounding box center [447, 126] width 60 height 21
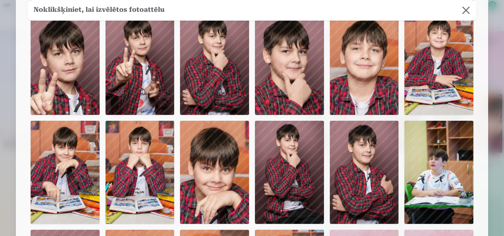
scroll to position [148, 0]
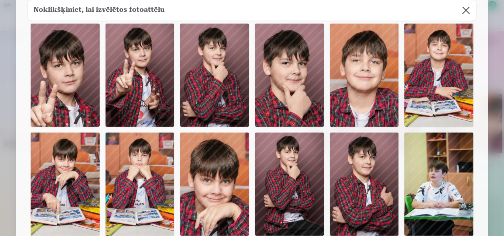
click at [156, 93] on img at bounding box center [140, 75] width 69 height 103
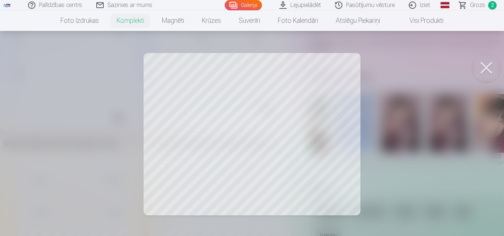
drag, startPoint x: 485, startPoint y: 64, endPoint x: 408, endPoint y: 112, distance: 91.1
click at [485, 64] on button at bounding box center [486, 68] width 30 height 30
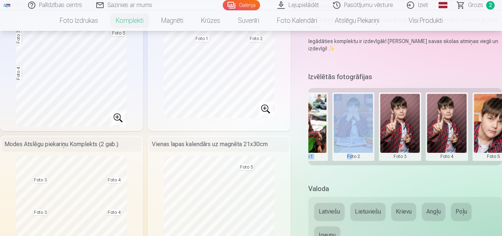
click at [450, 143] on button at bounding box center [446, 127] width 39 height 66
click at [447, 129] on button "Nomainiet foto" at bounding box center [447, 126] width 60 height 21
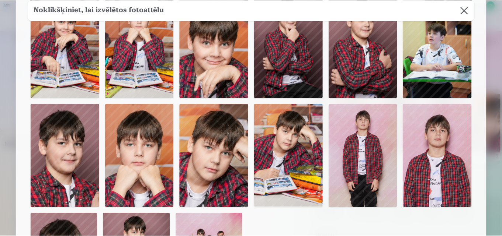
scroll to position [258, 0]
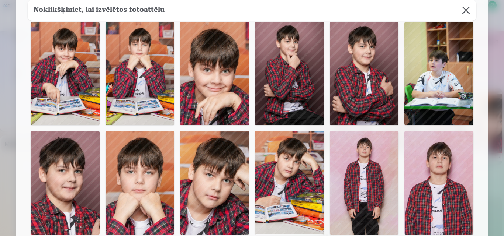
click at [288, 152] on img at bounding box center [289, 182] width 69 height 103
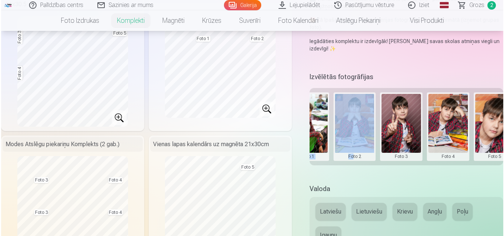
scroll to position [0, 134]
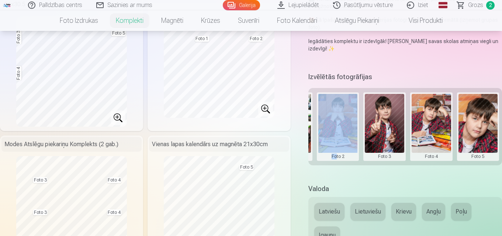
click at [475, 132] on button at bounding box center [478, 127] width 39 height 66
click at [464, 121] on button "Nomainiet foto" at bounding box center [470, 126] width 60 height 21
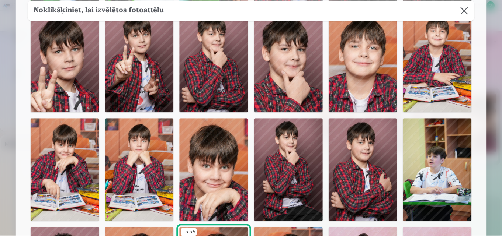
scroll to position [184, 0]
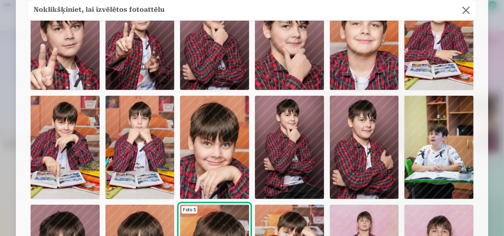
click at [374, 140] on img at bounding box center [364, 147] width 69 height 103
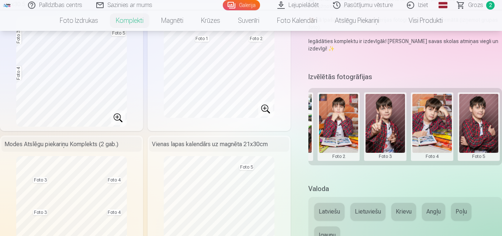
click at [360, 157] on div "Grupas foto Foto 1 Foto 2 Foto 3 Foto 4 Foto 5" at bounding box center [405, 126] width 194 height 77
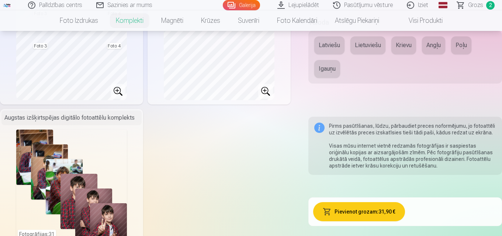
scroll to position [406, 0]
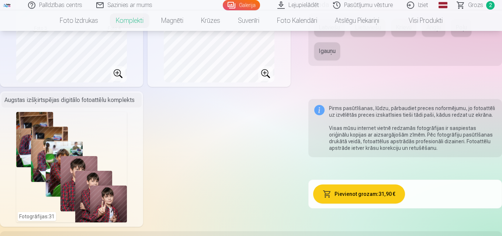
click at [340, 197] on button "Pievienot grozam : 31,90 €" at bounding box center [359, 194] width 92 height 19
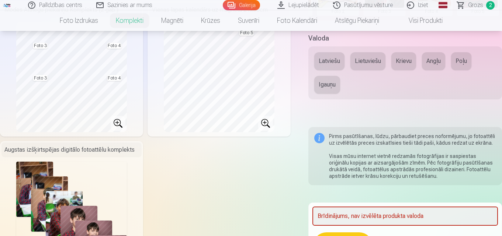
scroll to position [332, 0]
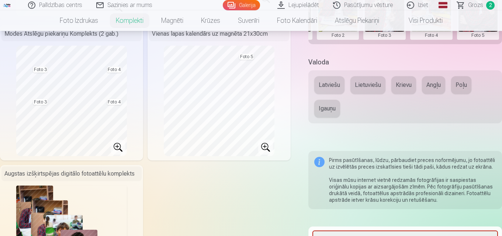
click at [327, 89] on button "Latviešu" at bounding box center [329, 85] width 30 height 18
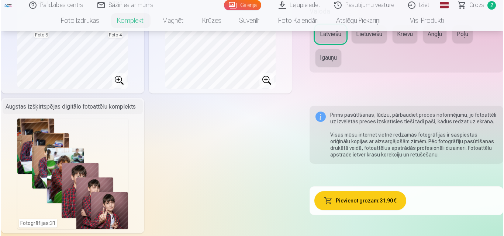
scroll to position [417, 0]
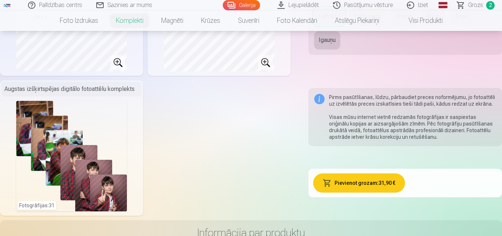
click at [341, 183] on button "Pievienot grozam : 31,90 €" at bounding box center [359, 183] width 92 height 19
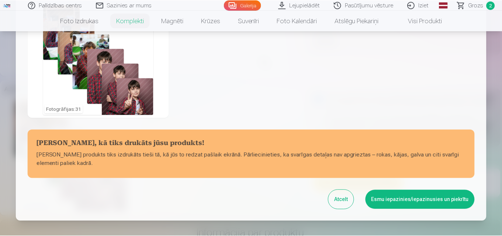
scroll to position [295, 0]
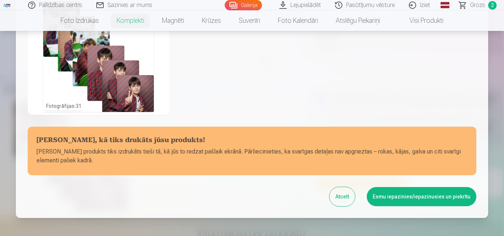
click at [399, 195] on button "Esmu iepazinies/iepazinusies un piekrītu" at bounding box center [422, 196] width 110 height 19
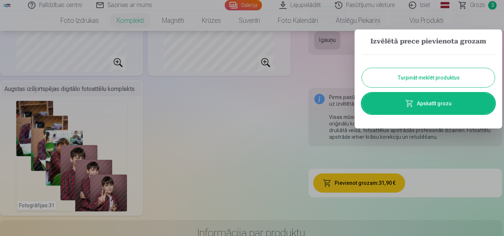
click at [453, 103] on link "Apskatīt grozu" at bounding box center [428, 103] width 133 height 21
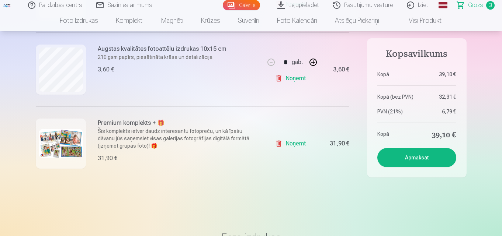
scroll to position [221, 0]
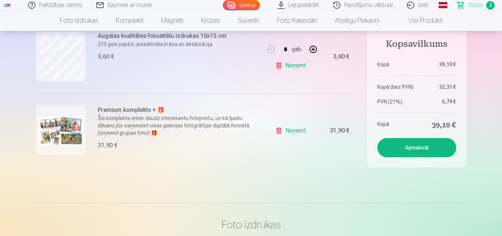
click at [288, 65] on link "Noņemt" at bounding box center [292, 65] width 34 height 15
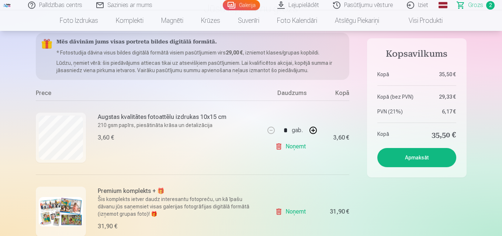
scroll to position [111, 0]
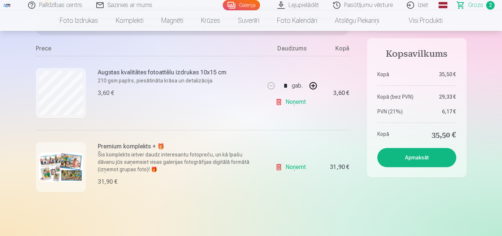
click at [405, 154] on button "Apmaksāt" at bounding box center [416, 157] width 79 height 19
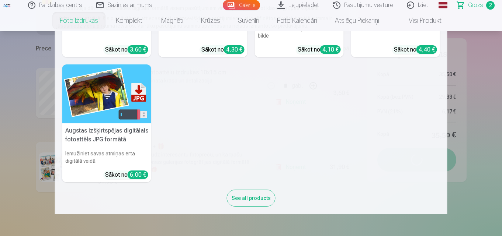
click at [471, 128] on nav "Augstas kvalitātes fotoattēlu izdrukas 210 gsm papīrs, piesātināta krāsa un det…" at bounding box center [251, 122] width 502 height 183
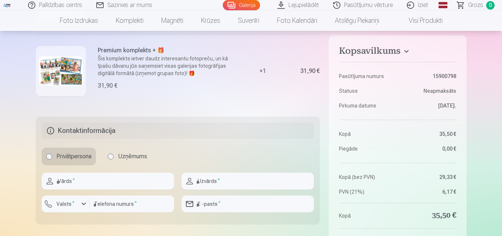
scroll to position [184, 0]
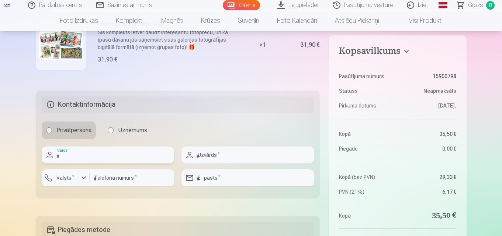
click at [87, 154] on input "text" at bounding box center [108, 155] width 132 height 17
type input "******"
click at [203, 153] on input "text" at bounding box center [248, 155] width 132 height 17
type input "*********"
click at [122, 177] on input "number" at bounding box center [132, 178] width 84 height 17
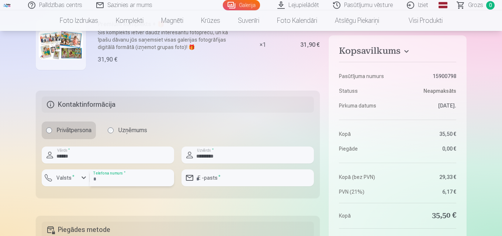
type input "********"
click at [83, 179] on div "button" at bounding box center [83, 178] width 9 height 9
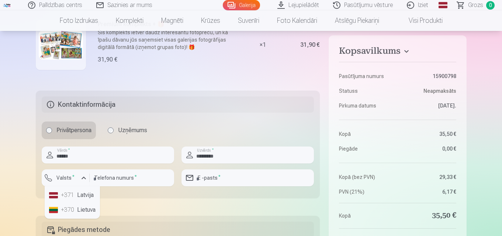
click at [86, 193] on li "+371 Latvija" at bounding box center [72, 195] width 52 height 15
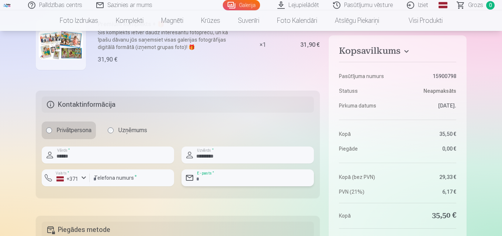
click at [220, 179] on input "email" at bounding box center [248, 178] width 132 height 17
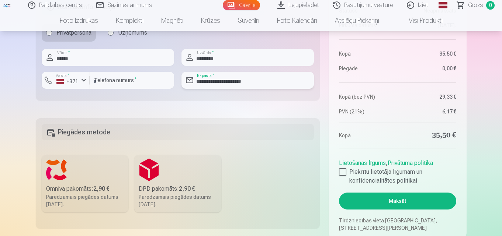
scroll to position [295, 0]
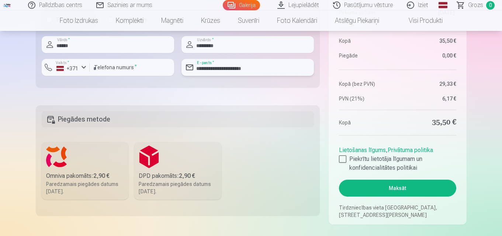
type input "**********"
click at [93, 174] on div "Omniva pakomāts : 2,90 €" at bounding box center [85, 176] width 78 height 9
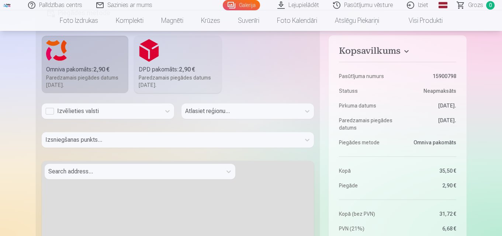
scroll to position [406, 0]
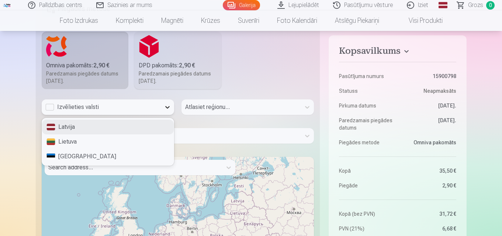
click at [164, 105] on icon at bounding box center [167, 107] width 7 height 7
click at [145, 118] on div "Latvija Lietuva Estonia" at bounding box center [108, 141] width 132 height 47
click at [72, 127] on div "Latvija" at bounding box center [108, 127] width 132 height 15
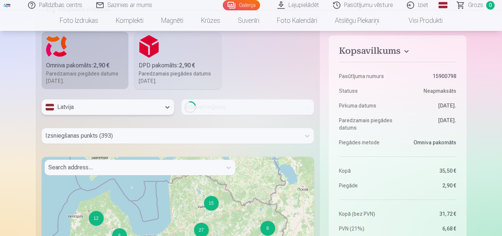
click at [197, 133] on div "Izsniegšanas punkts (393)" at bounding box center [178, 135] width 273 height 15
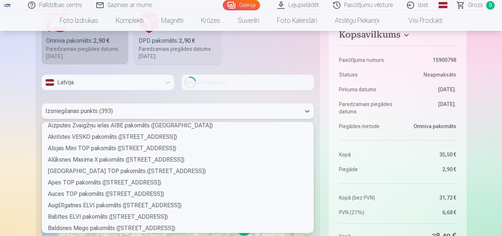
scroll to position [74, 0]
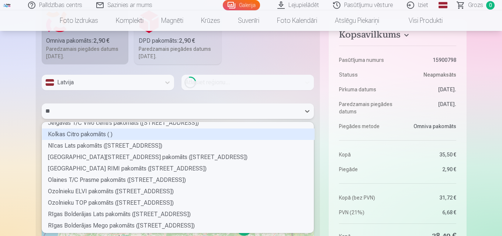
type input "***"
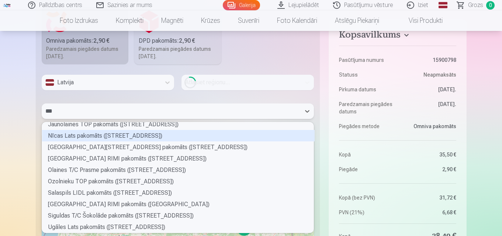
scroll to position [0, 0]
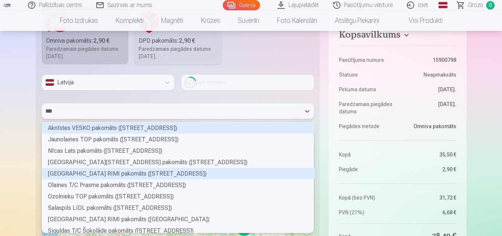
click at [178, 173] on div "[GEOGRAPHIC_DATA] RIMI pakomāts ([STREET_ADDRESS])" at bounding box center [178, 173] width 273 height 11
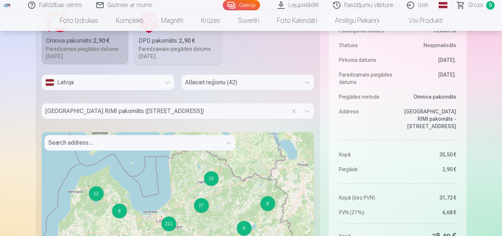
click at [301, 79] on div "Atlasiet reģionu (42)" at bounding box center [241, 82] width 119 height 15
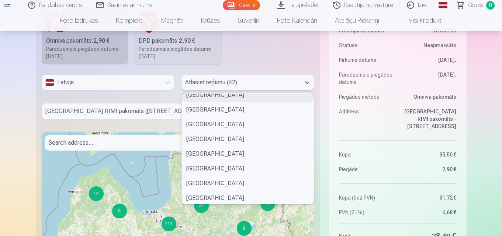
scroll to position [512, 0]
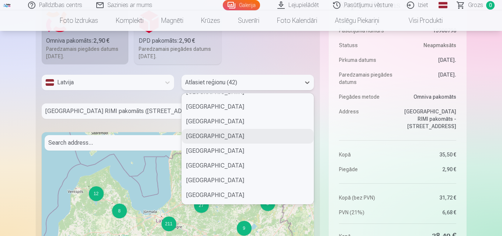
click at [225, 136] on div "[GEOGRAPHIC_DATA]" at bounding box center [248, 136] width 132 height 15
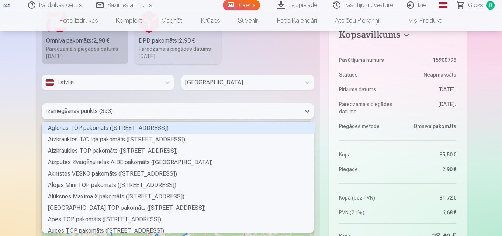
click at [147, 105] on div "Izsniegšanas punkts (393)" at bounding box center [171, 111] width 259 height 15
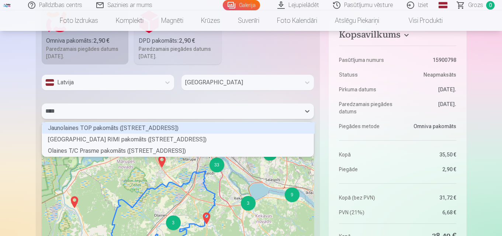
scroll to position [32, 270]
type input "*****"
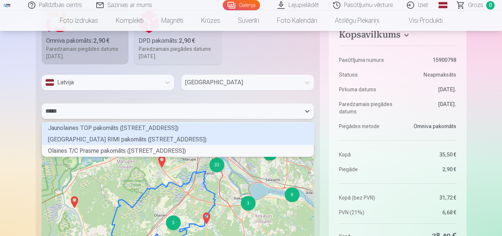
click at [129, 136] on div "[GEOGRAPHIC_DATA] RIMI pakomāts ([STREET_ADDRESS])" at bounding box center [178, 139] width 273 height 11
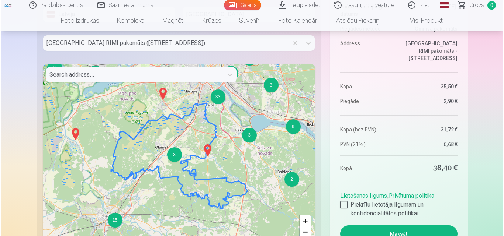
scroll to position [541, 0]
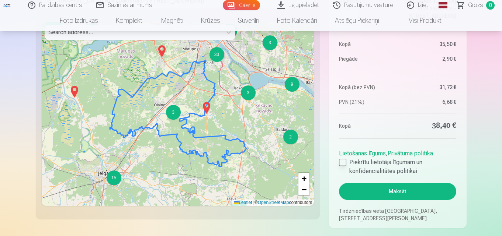
click at [341, 163] on div at bounding box center [342, 162] width 7 height 7
click at [367, 188] on button "Maksāt" at bounding box center [397, 191] width 117 height 17
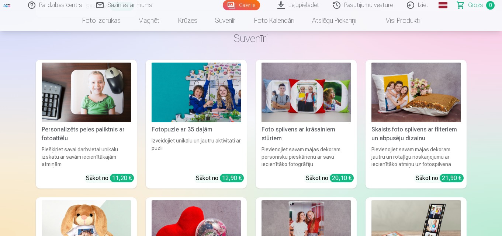
scroll to position [1120, 0]
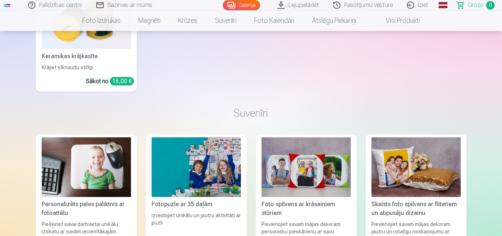
click at [476, 7] on span "Grozs" at bounding box center [475, 5] width 15 height 9
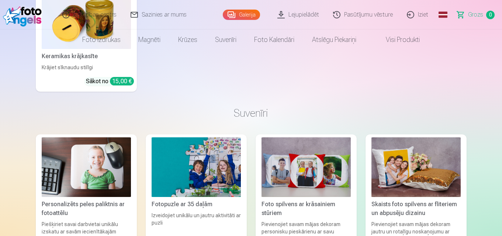
scroll to position [0, 0]
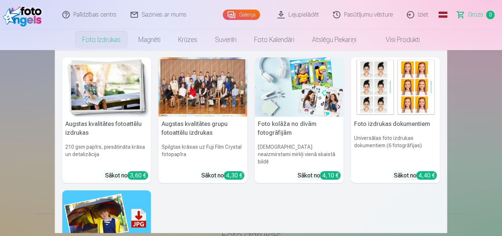
click at [102, 38] on link "Foto izdrukas" at bounding box center [101, 40] width 56 height 21
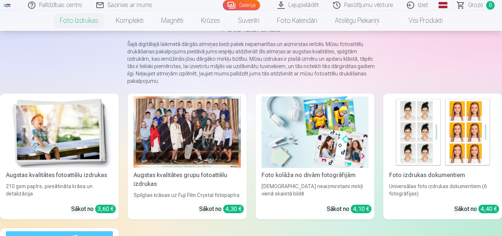
scroll to position [37, 0]
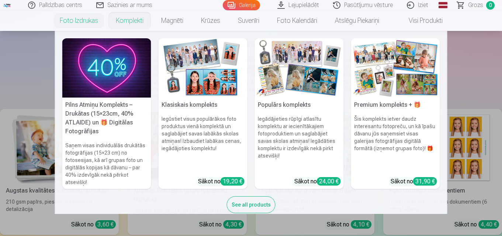
click at [133, 18] on link "Komplekti" at bounding box center [129, 20] width 45 height 21
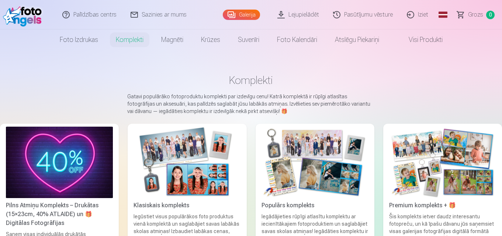
click at [419, 157] on img at bounding box center [442, 163] width 107 height 72
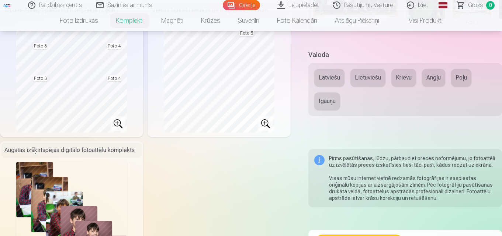
scroll to position [443, 0]
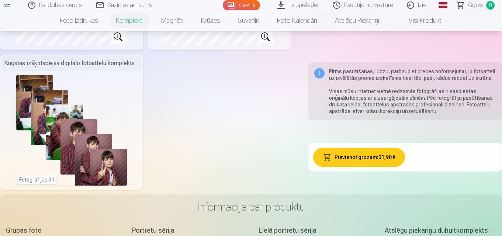
click at [363, 159] on button "Pievienot grozam : 31,90 €" at bounding box center [359, 157] width 92 height 19
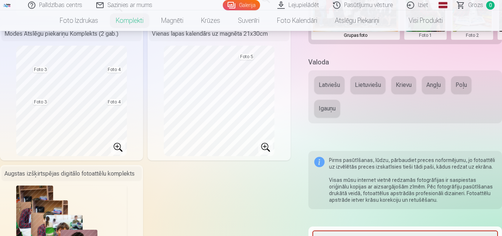
click at [329, 83] on button "Latviešu" at bounding box center [329, 85] width 30 height 18
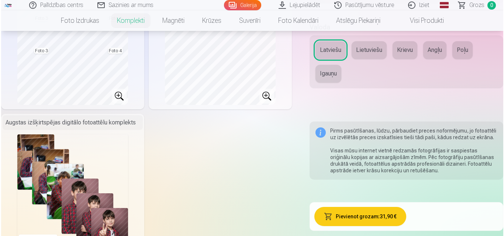
scroll to position [380, 0]
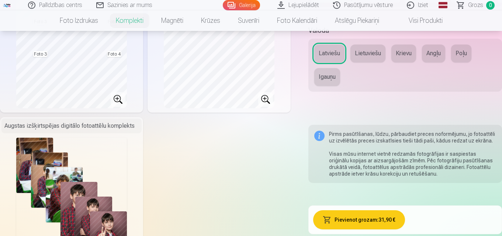
click at [370, 217] on button "Pievienot grozam : 31,90 €" at bounding box center [359, 220] width 92 height 19
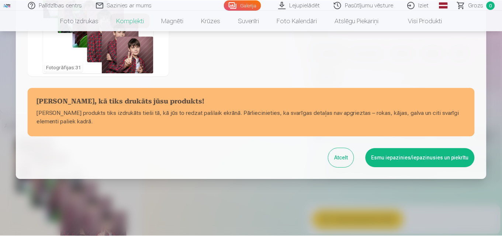
scroll to position [336, 0]
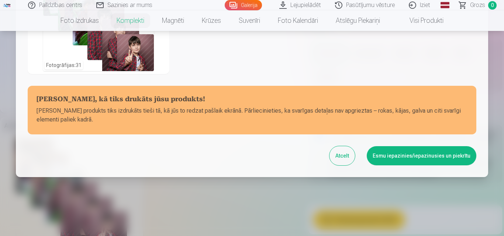
click at [407, 154] on button "Esmu iepazinies/iepazinusies un piekrītu" at bounding box center [422, 155] width 110 height 19
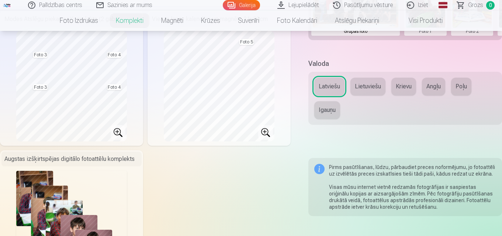
scroll to position [269, 0]
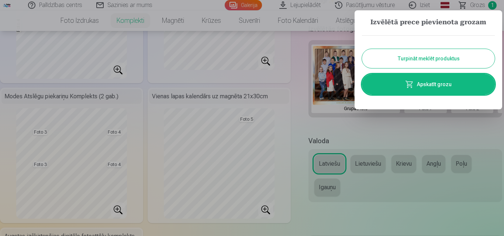
click at [422, 58] on button "Turpināt meklēt produktus" at bounding box center [428, 58] width 133 height 19
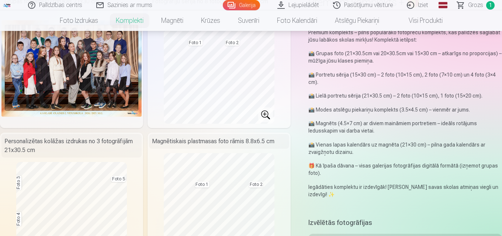
scroll to position [11, 0]
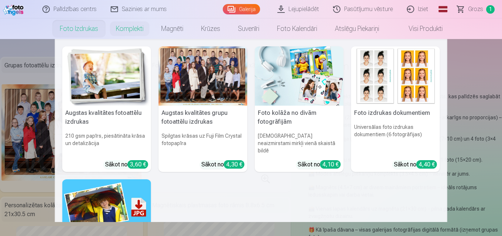
click at [82, 25] on link "Foto izdrukas" at bounding box center [79, 28] width 56 height 21
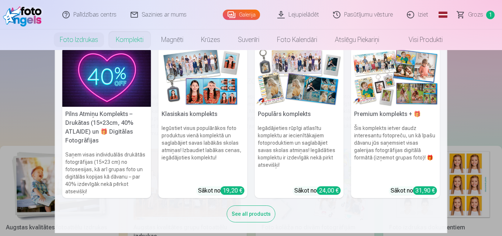
scroll to position [14, 0]
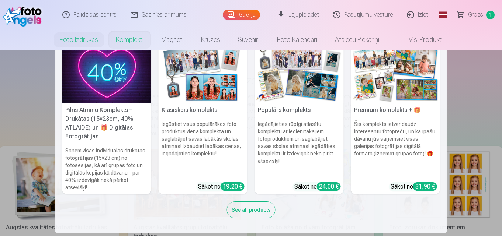
click at [490, 111] on nav "Pilns Atmiņu Komplekts – Drukātas (15×23cm, 40% ATLAIDE) un 🎁 Digitālas Fotogrā…" at bounding box center [251, 141] width 502 height 183
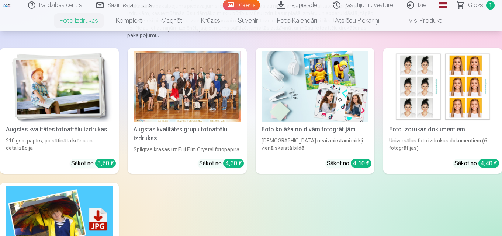
scroll to position [111, 0]
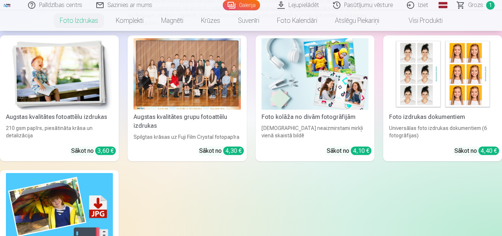
click at [90, 89] on img at bounding box center [59, 74] width 107 height 72
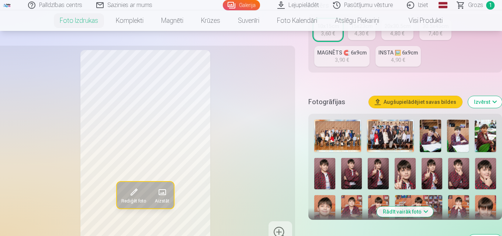
scroll to position [184, 0]
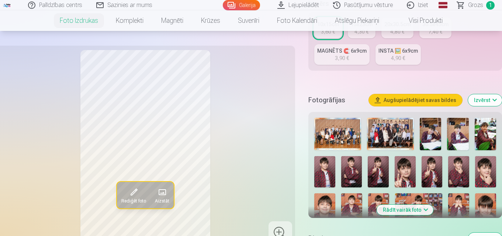
click at [422, 208] on button "Rādīt vairāk foto" at bounding box center [405, 210] width 56 height 10
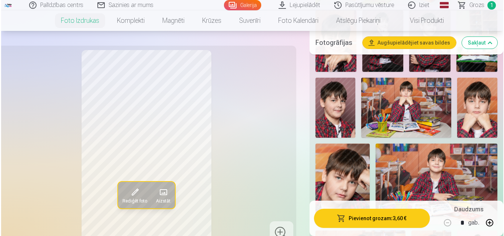
scroll to position [664, 0]
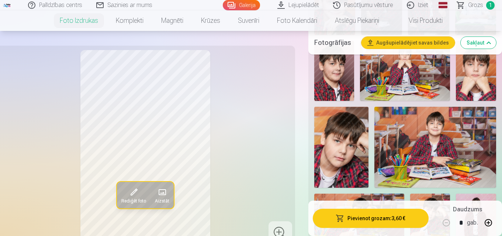
click at [362, 159] on img at bounding box center [341, 147] width 54 height 81
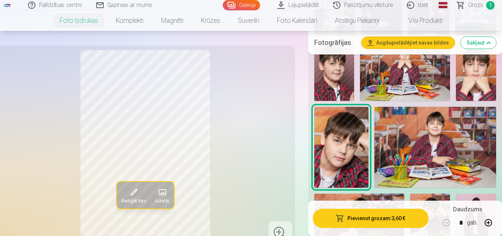
click at [376, 211] on button "Pievienot grozam : 3,60 €" at bounding box center [371, 218] width 116 height 19
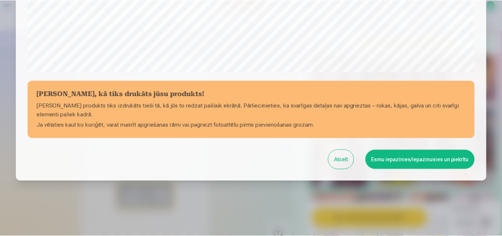
scroll to position [295, 0]
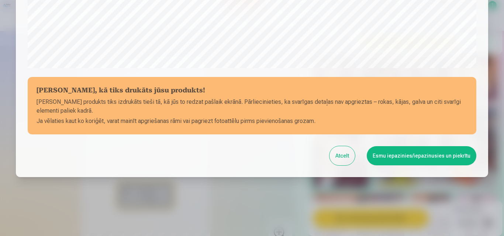
click at [407, 153] on button "Esmu iepazinies/iepazinusies un piekrītu" at bounding box center [422, 155] width 110 height 19
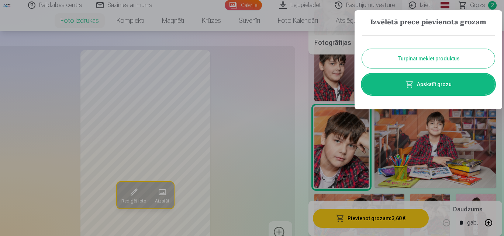
click at [438, 86] on link "Apskatīt grozu" at bounding box center [428, 84] width 133 height 21
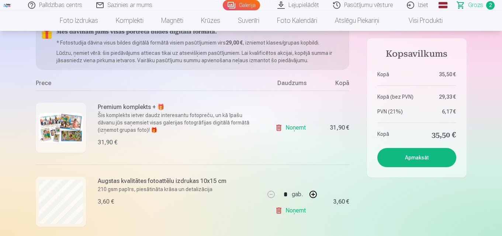
scroll to position [37, 0]
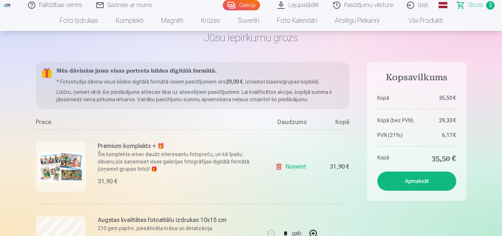
click at [408, 177] on button "Apmaksāt" at bounding box center [416, 181] width 79 height 19
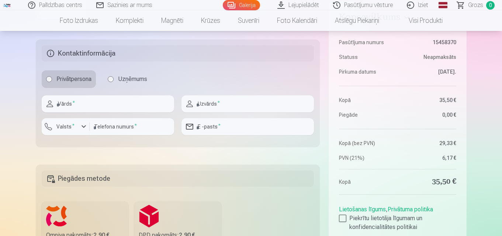
scroll to position [221, 0]
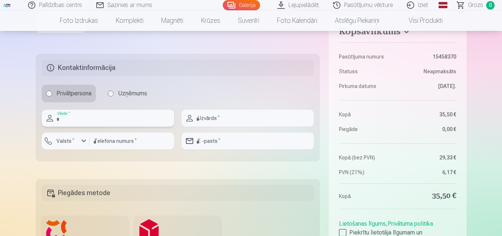
click at [98, 115] on input "text" at bounding box center [108, 118] width 132 height 17
type input "******"
click at [228, 119] on input "text" at bounding box center [248, 118] width 132 height 17
type input "*********"
click at [115, 142] on input "number" at bounding box center [132, 141] width 84 height 17
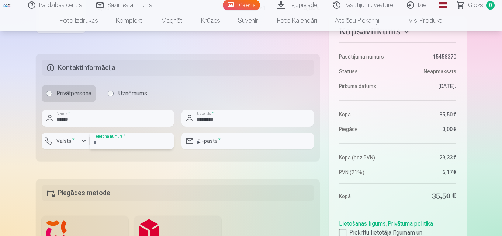
click at [115, 141] on input "number" at bounding box center [132, 141] width 84 height 17
click at [80, 141] on div "button" at bounding box center [83, 141] width 9 height 9
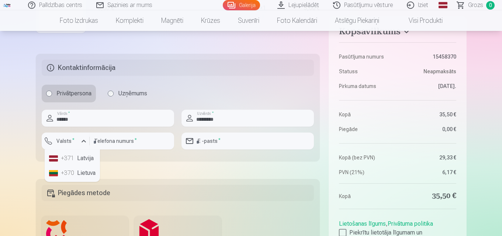
click at [81, 154] on li "+371 Latvija" at bounding box center [72, 158] width 52 height 15
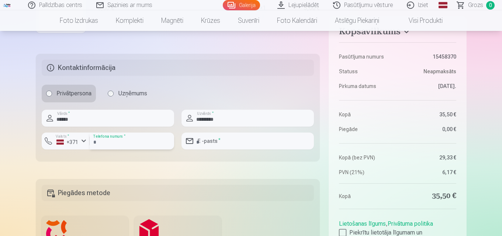
click at [111, 143] on input "number" at bounding box center [132, 141] width 84 height 17
type input "********"
click at [210, 142] on input "email" at bounding box center [248, 141] width 132 height 17
type input "**********"
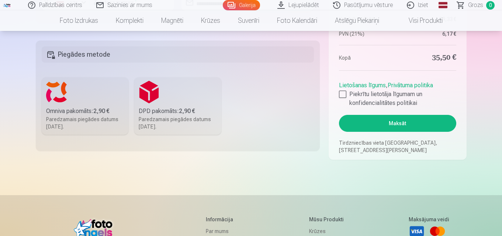
scroll to position [369, 0]
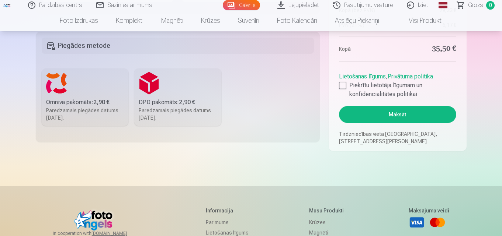
click at [86, 111] on div "Paredzamais piegādes datums 6.09.2025." at bounding box center [85, 114] width 78 height 15
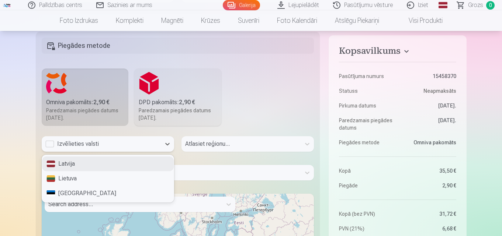
click at [114, 147] on div "Izvēlieties valsti" at bounding box center [101, 144] width 112 height 9
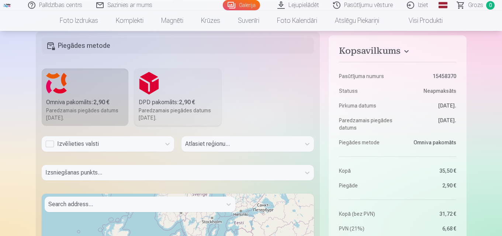
click at [104, 155] on div at bounding box center [108, 155] width 132 height 6
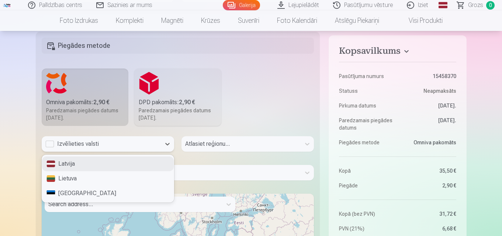
click at [160, 145] on div "Izvēlieties valsti" at bounding box center [101, 143] width 119 height 15
click at [141, 157] on div "Latvija" at bounding box center [108, 164] width 132 height 15
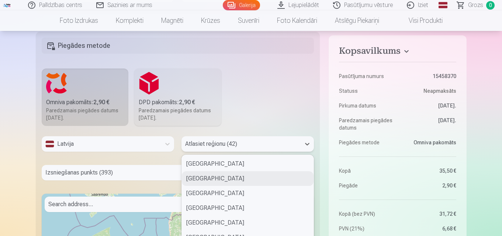
click at [299, 140] on div "42 results available. Use Up and Down to choose options, press Enter to select …" at bounding box center [248, 143] width 132 height 15
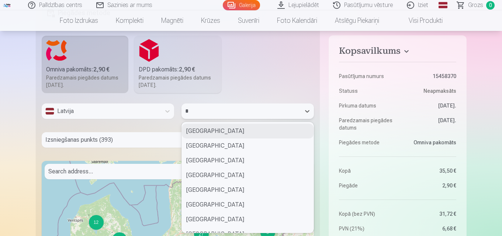
type input "**"
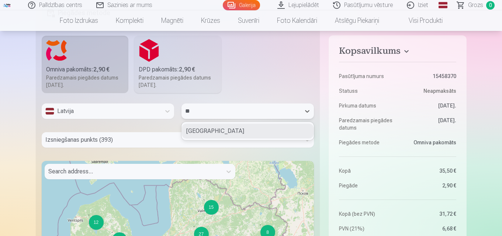
click at [280, 129] on div "Olaines novads" at bounding box center [248, 131] width 132 height 15
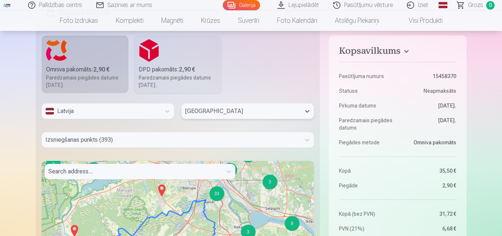
click at [170, 137] on div "Izsniegšanas punkts (393)" at bounding box center [178, 139] width 273 height 15
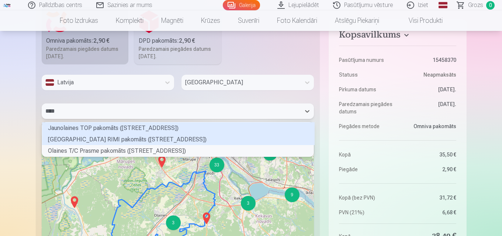
scroll to position [32, 270]
type input "*****"
click at [162, 139] on div "Olaines Stacijas ielas RIMI pakomāts (Stacijas iela 8)" at bounding box center [178, 139] width 273 height 11
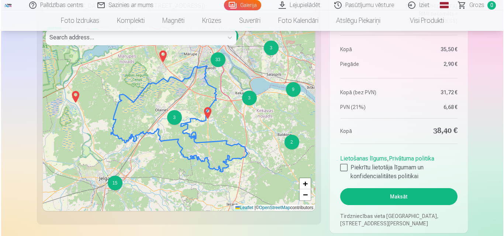
scroll to position [578, 0]
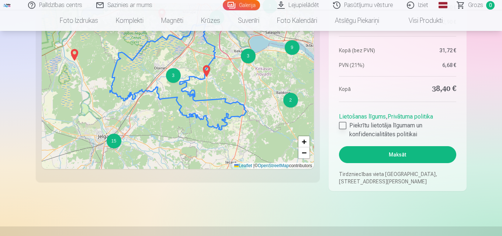
click at [342, 123] on div at bounding box center [342, 125] width 7 height 7
click at [367, 153] on button "Maksāt" at bounding box center [397, 154] width 117 height 17
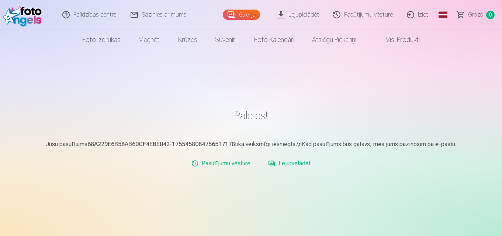
click at [352, 15] on link "Pasūtījumu vēsture" at bounding box center [363, 15] width 74 height 30
